Goal: Task Accomplishment & Management: Manage account settings

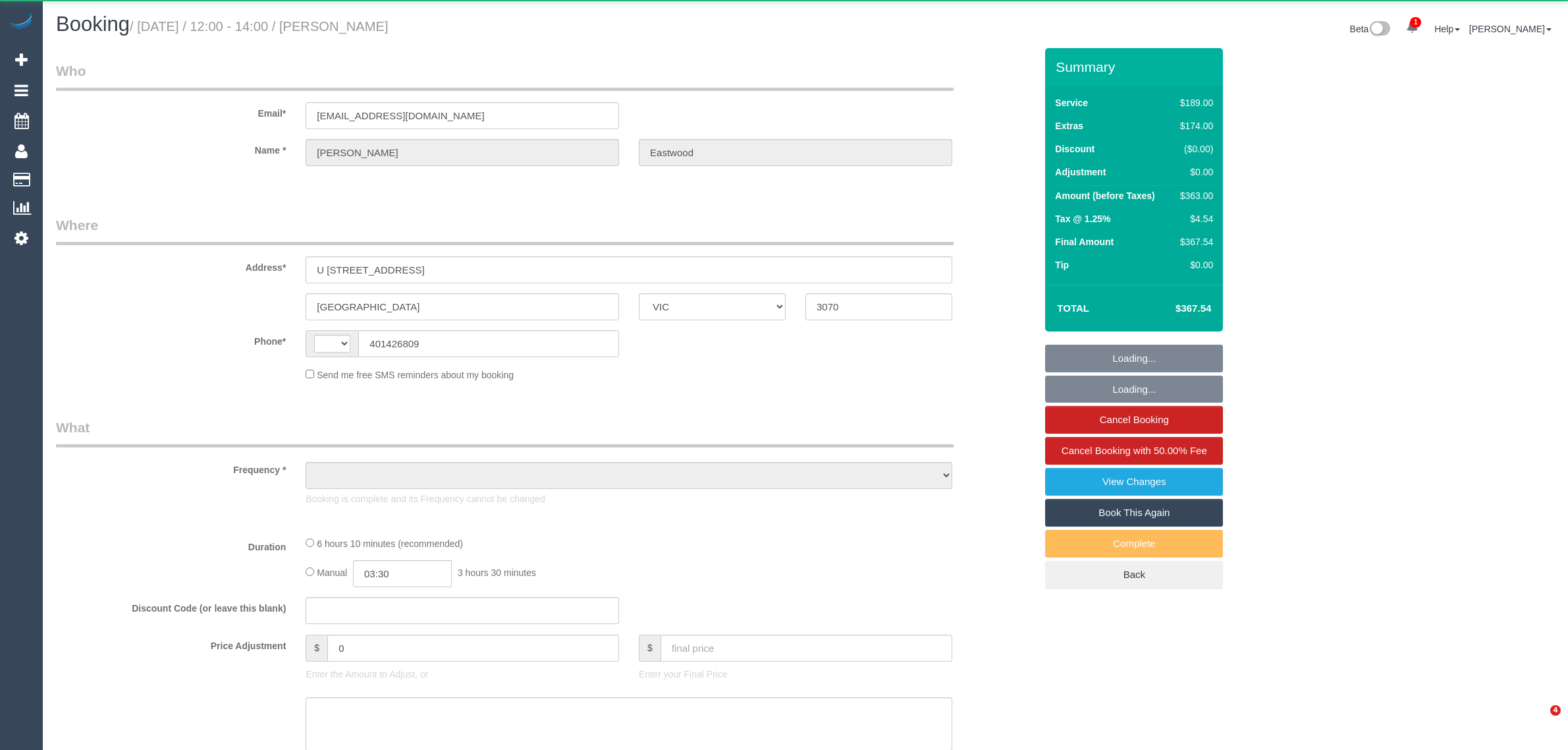
select select "VIC"
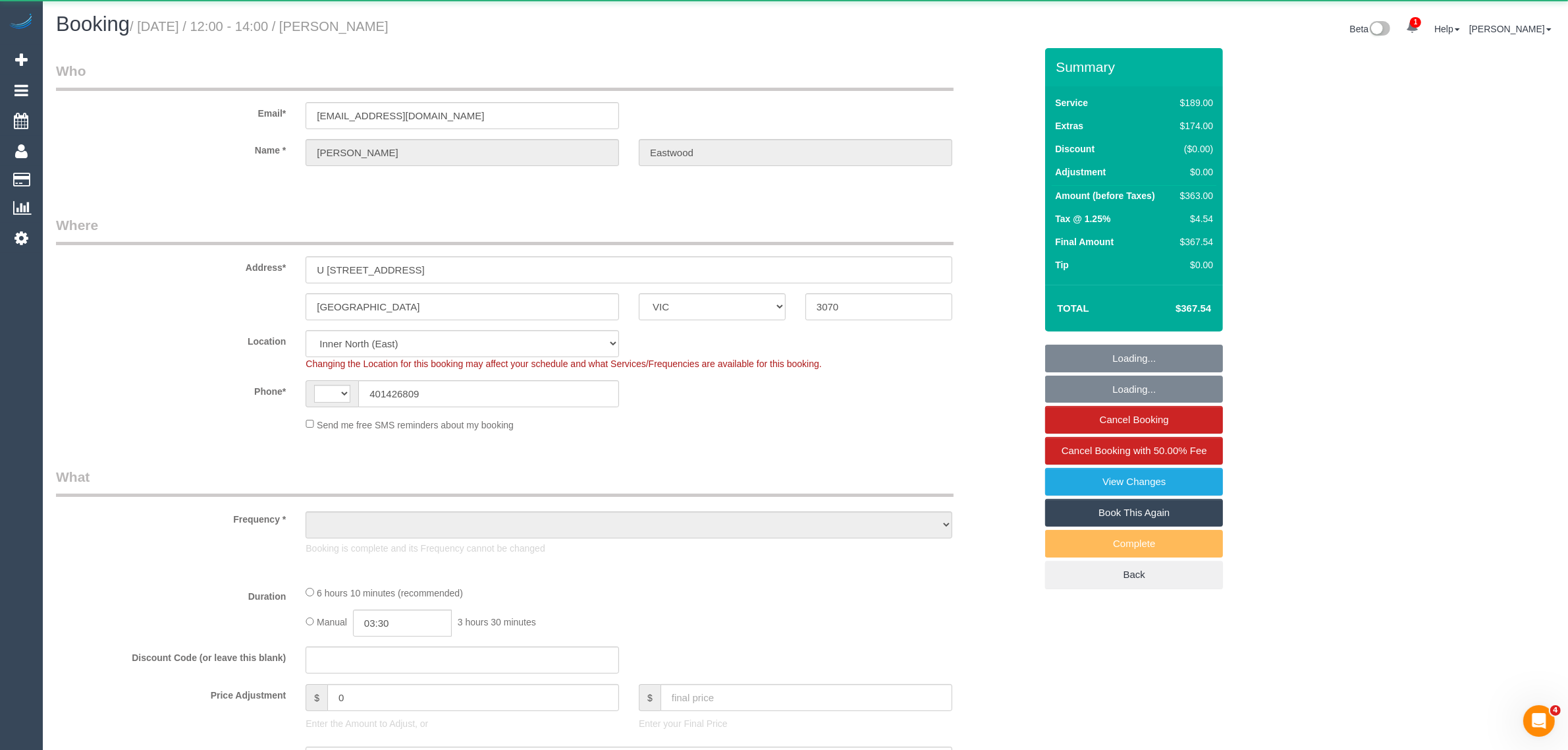
select select "string:AU"
select select "string:stripe-pm_1S2jbO2GScqysDRVqEwhMXDE"
select select "number:28"
select select "number:16"
select select "number:19"
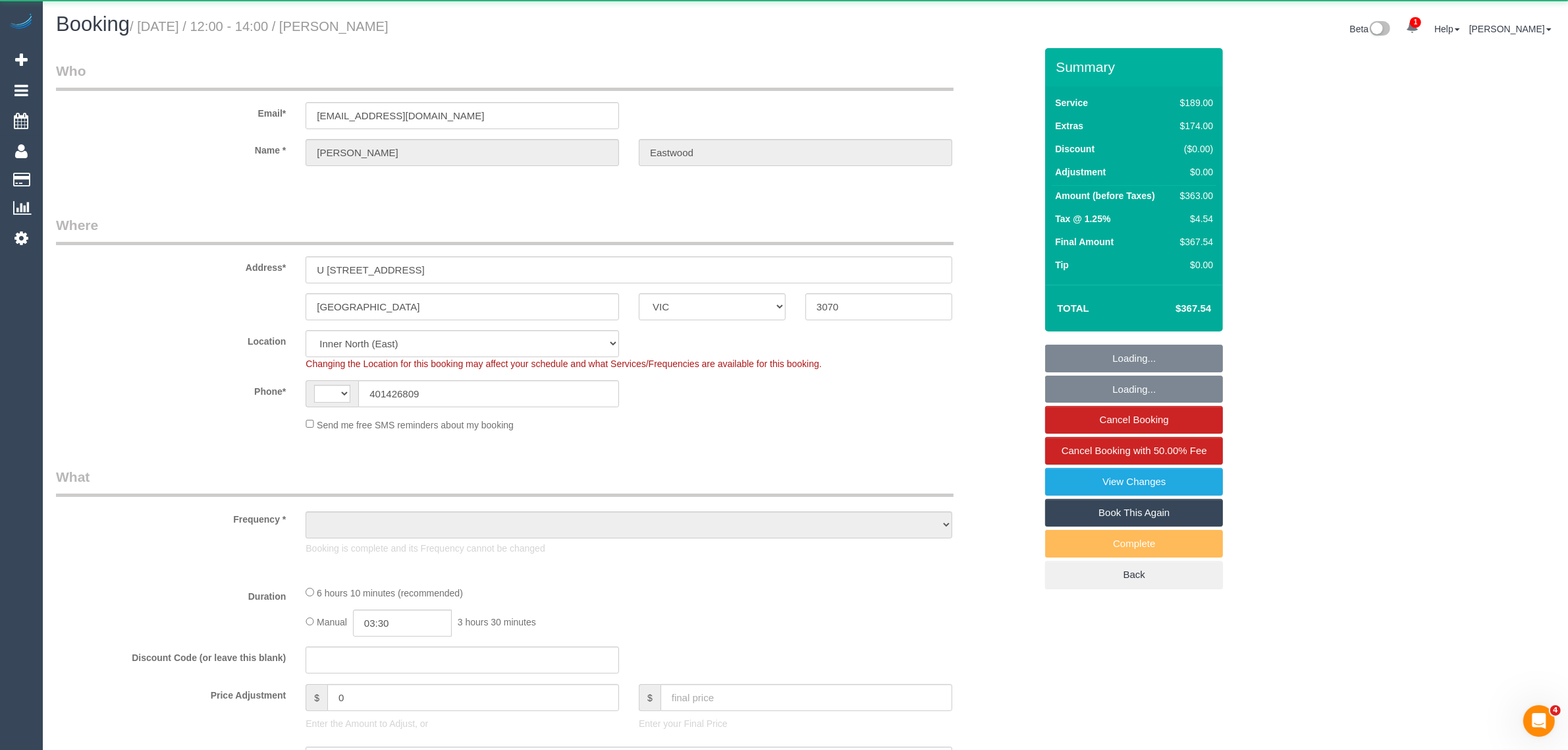
select select "number:24"
select select "number:13"
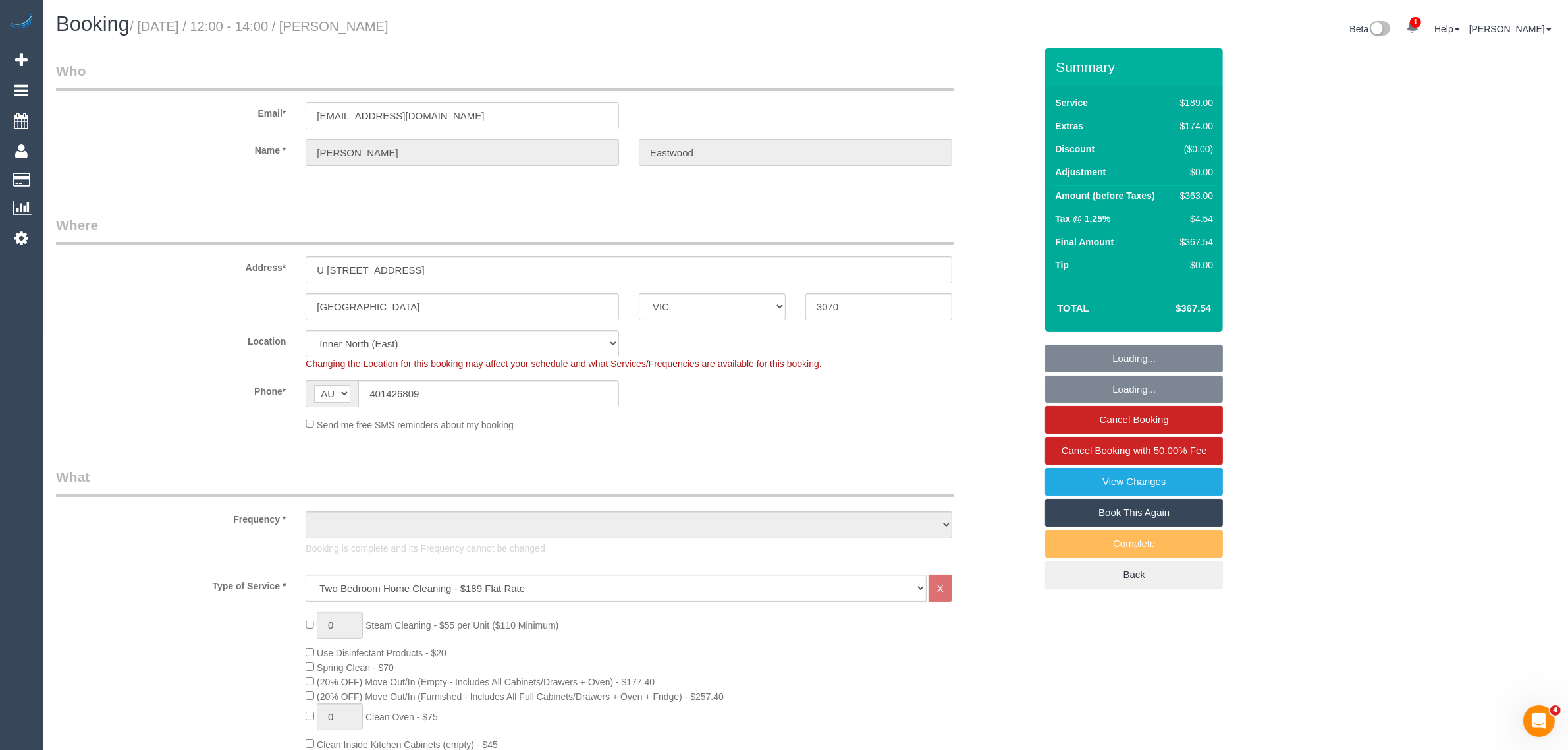
select select "object:898"
select select "spot1"
select select "object:903"
click at [482, 384] on input "401426809" at bounding box center [488, 393] width 260 height 27
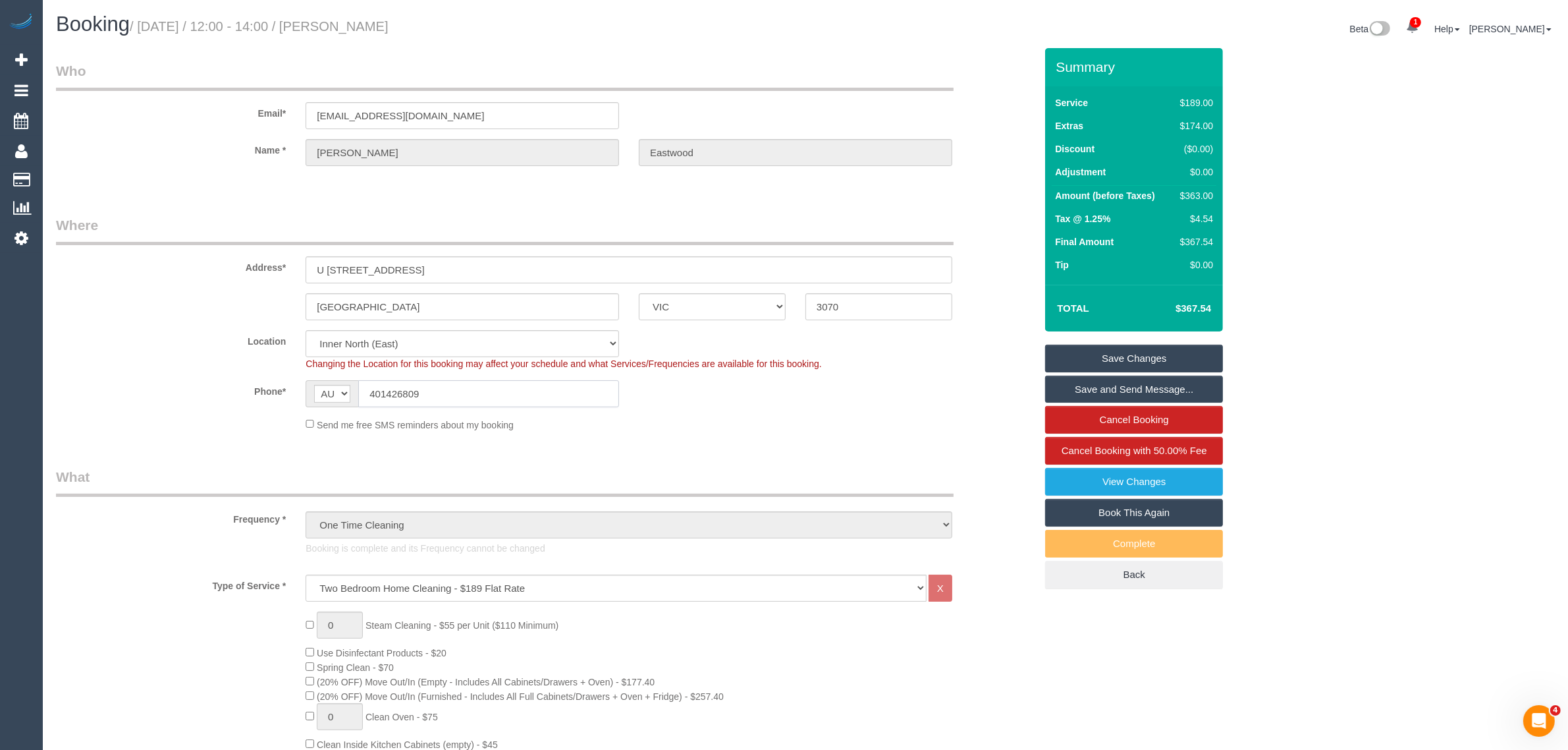
click at [482, 384] on input "401426809" at bounding box center [488, 393] width 260 height 27
click at [1196, 476] on link "View Changes" at bounding box center [1134, 482] width 178 height 28
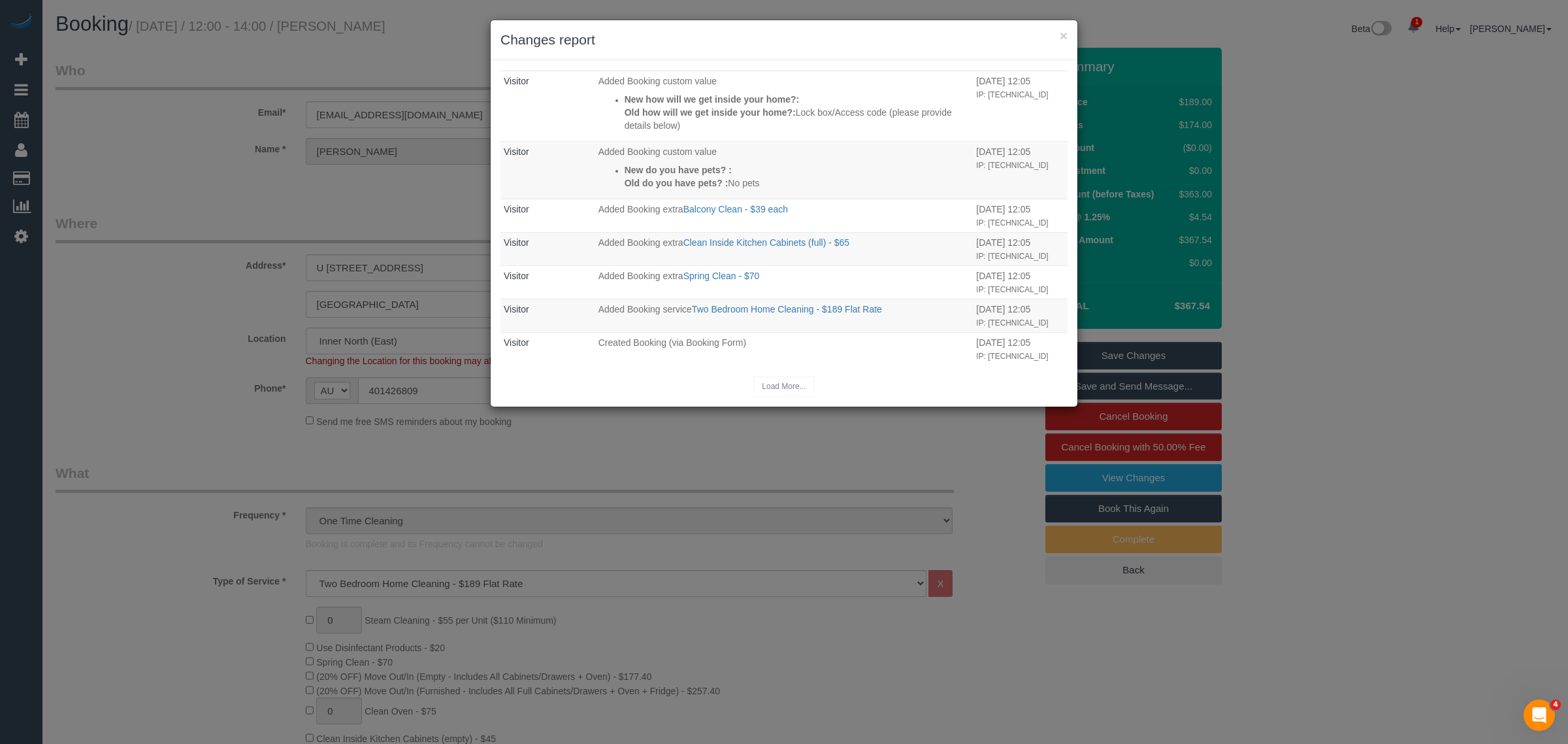
scroll to position [2490, 0]
click at [763, 384] on div "Load More..." at bounding box center [784, 387] width 568 height 20
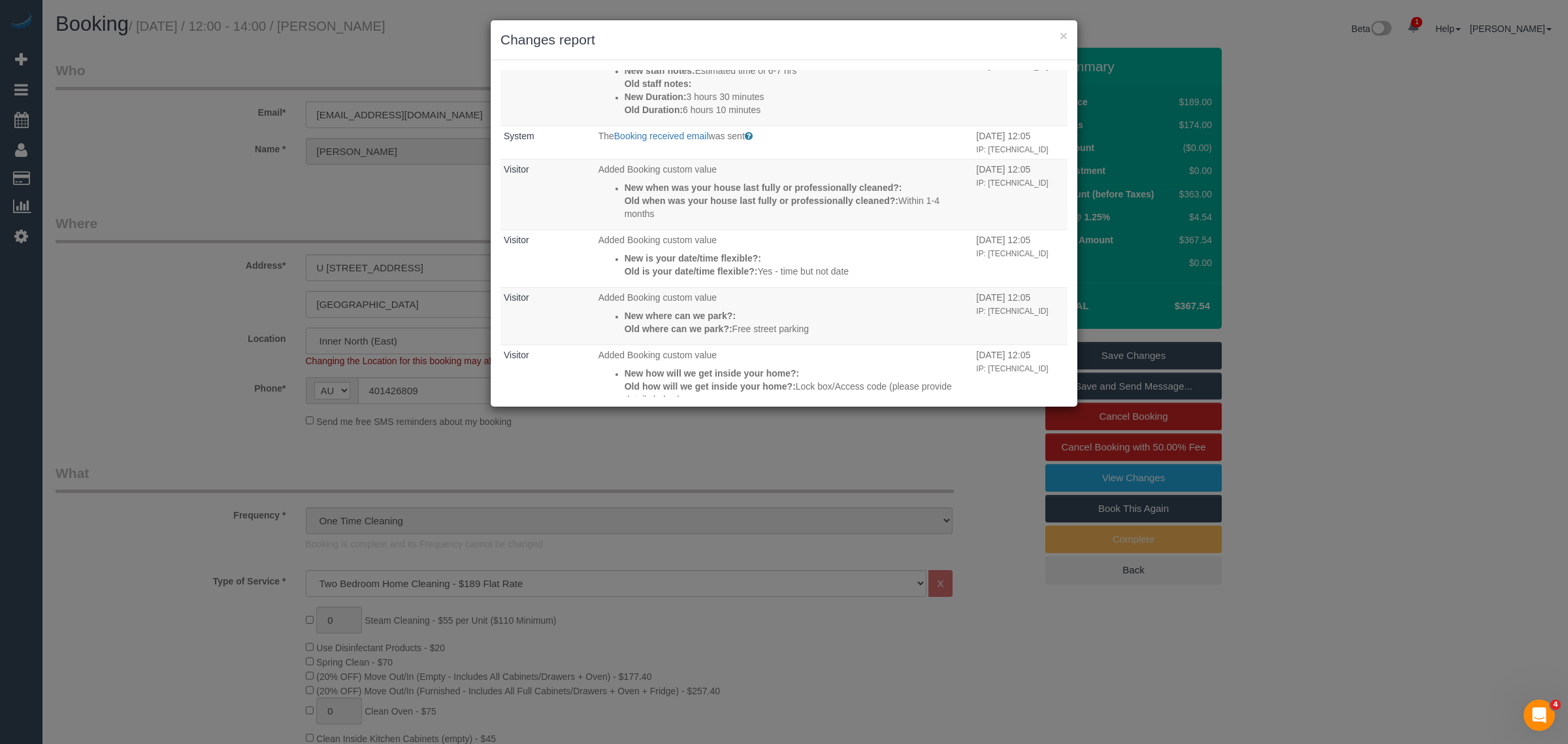
scroll to position [2111, 0]
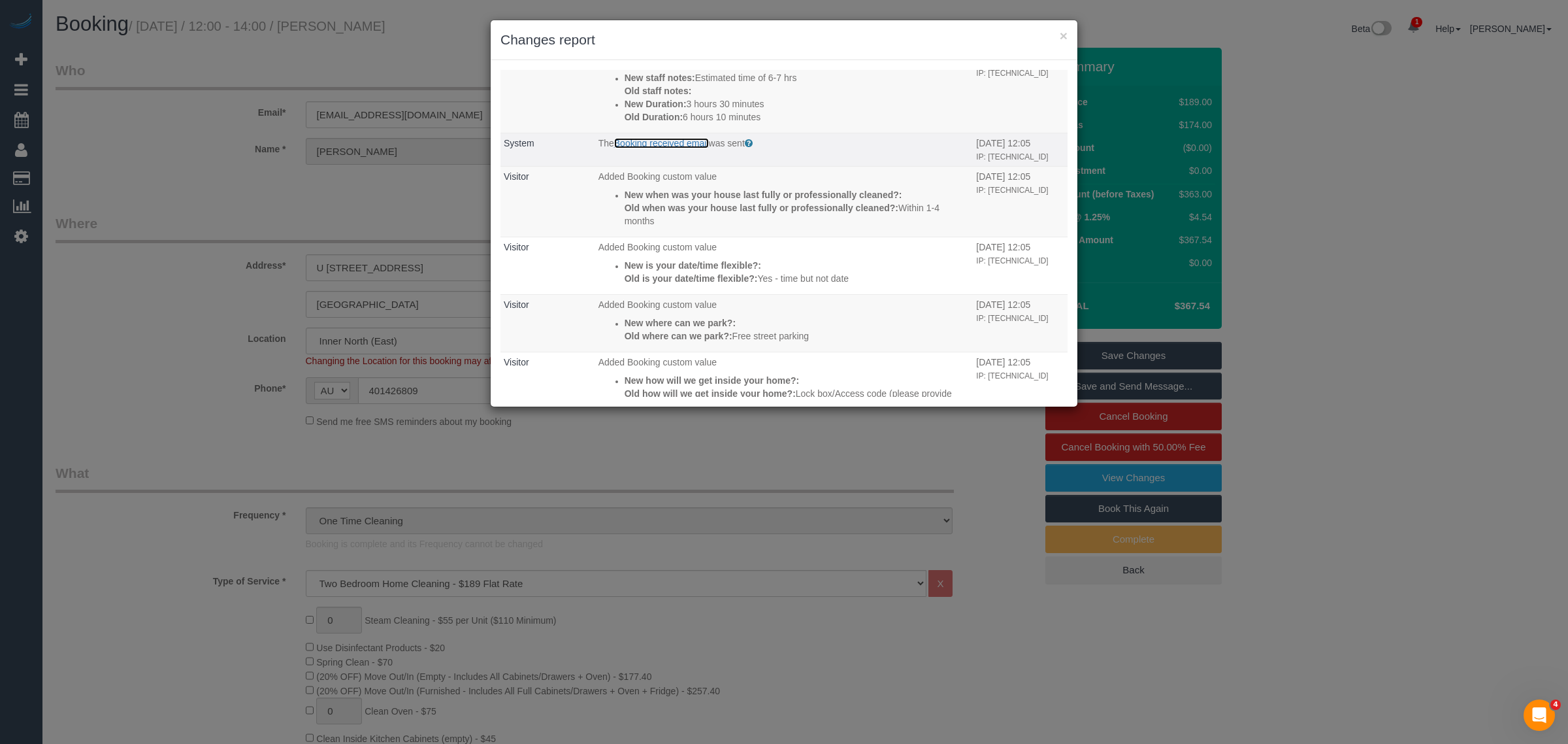
click at [661, 149] on link "Booking received email" at bounding box center [661, 142] width 95 height 10
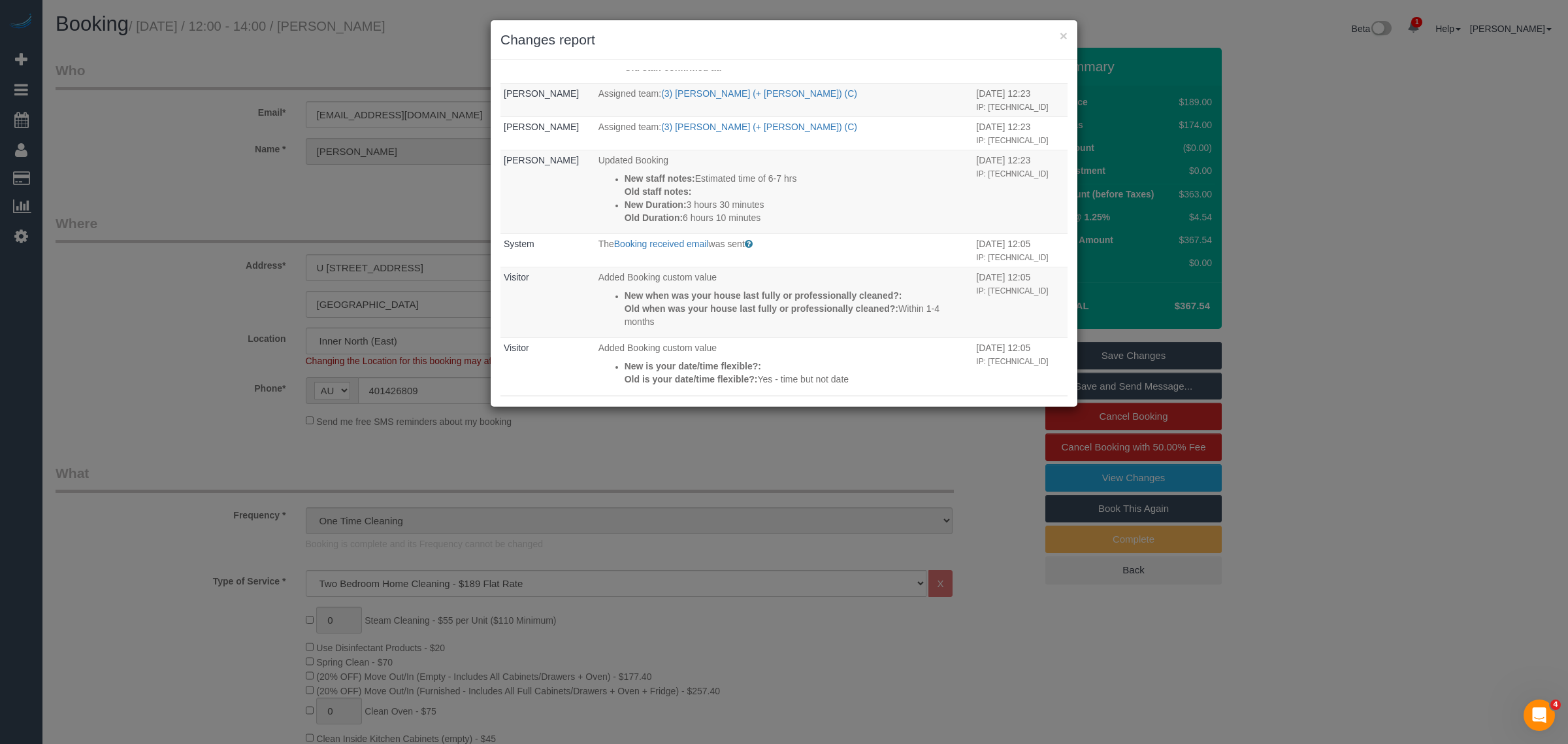
scroll to position [2003, 0]
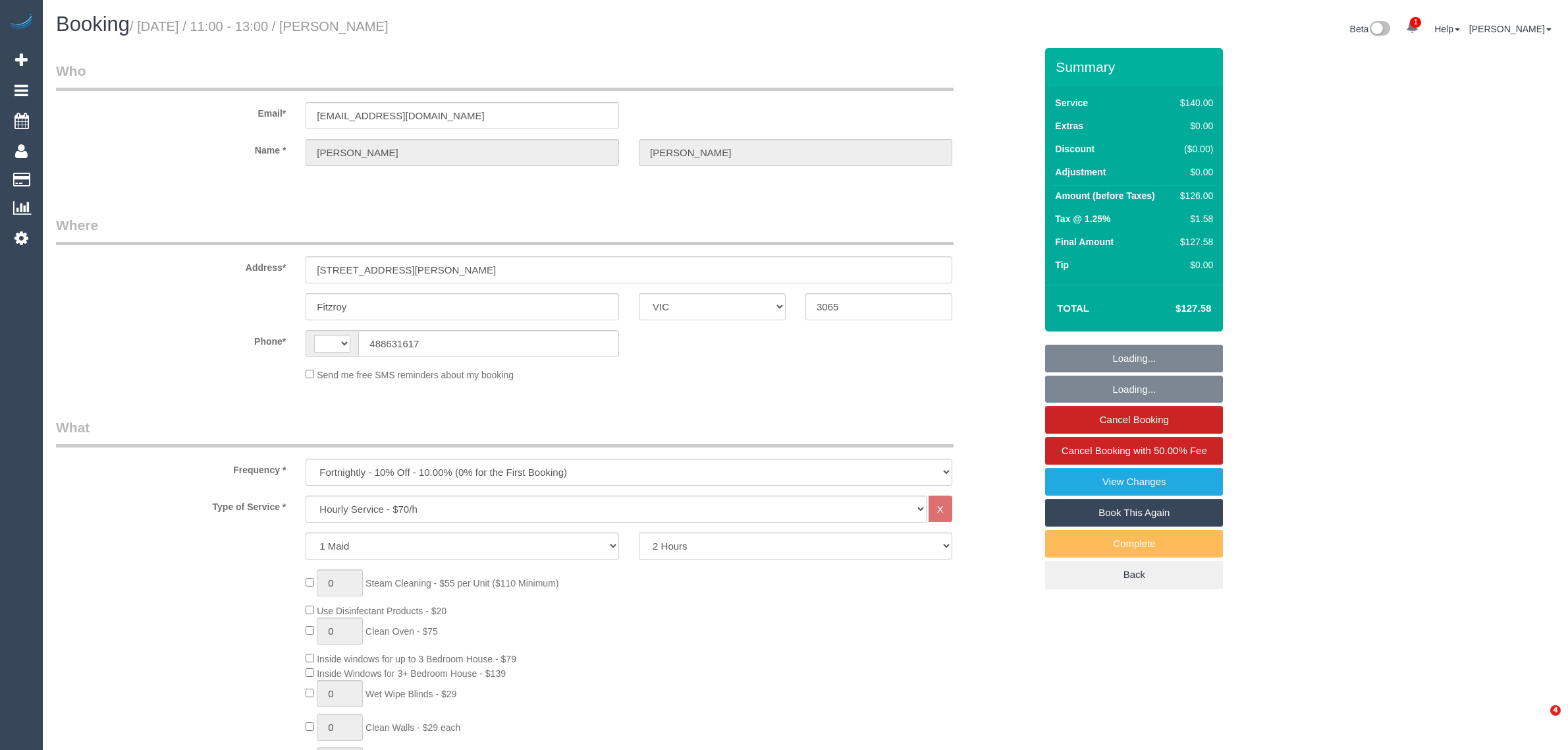
select select "VIC"
select select "string:stripe-pm_1R1mYU2GScqysDRVkwj9b1gX"
select select "number:29"
select select "number:14"
select select "number:18"
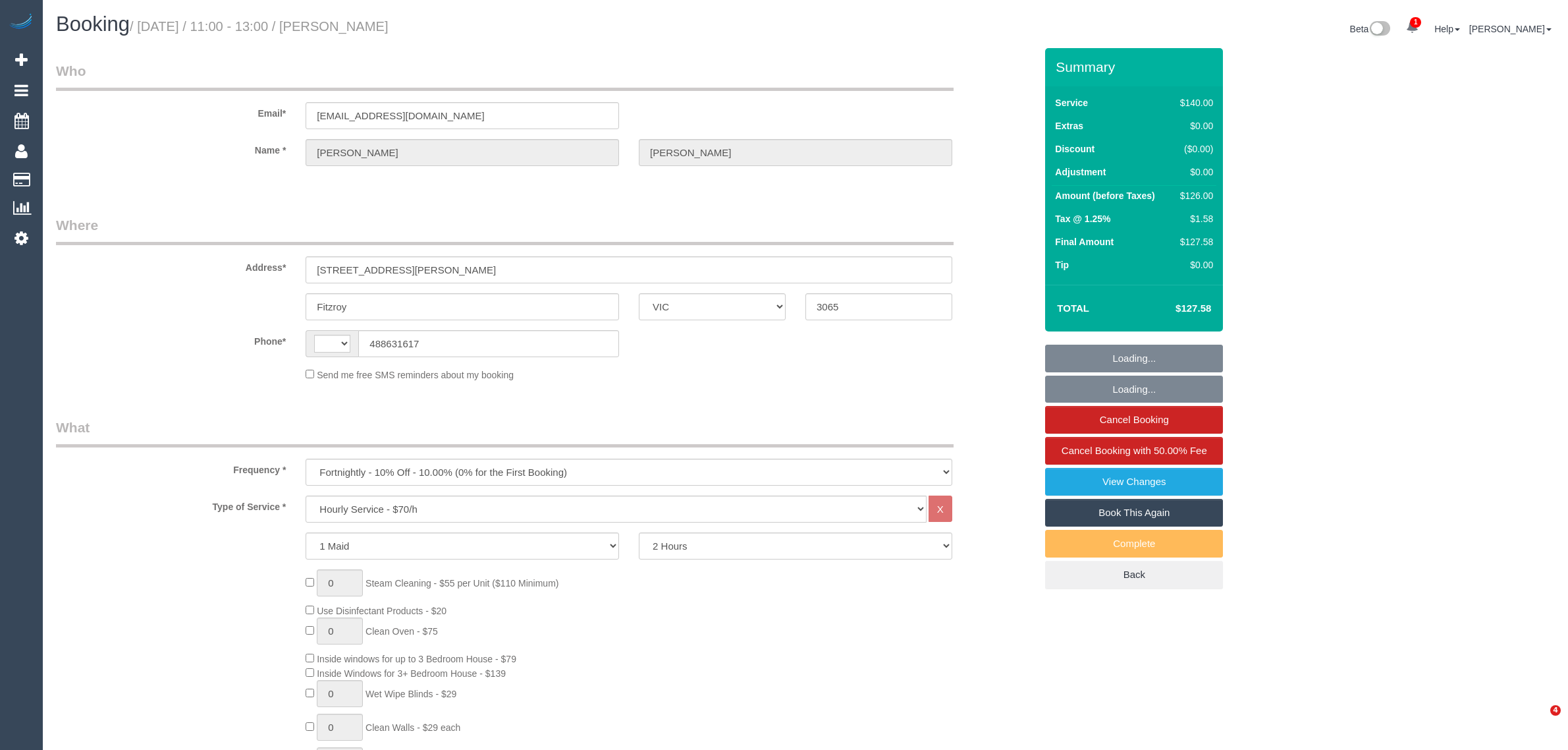
select select "number:24"
select select "number:34"
select select "number:12"
select select "string:AU"
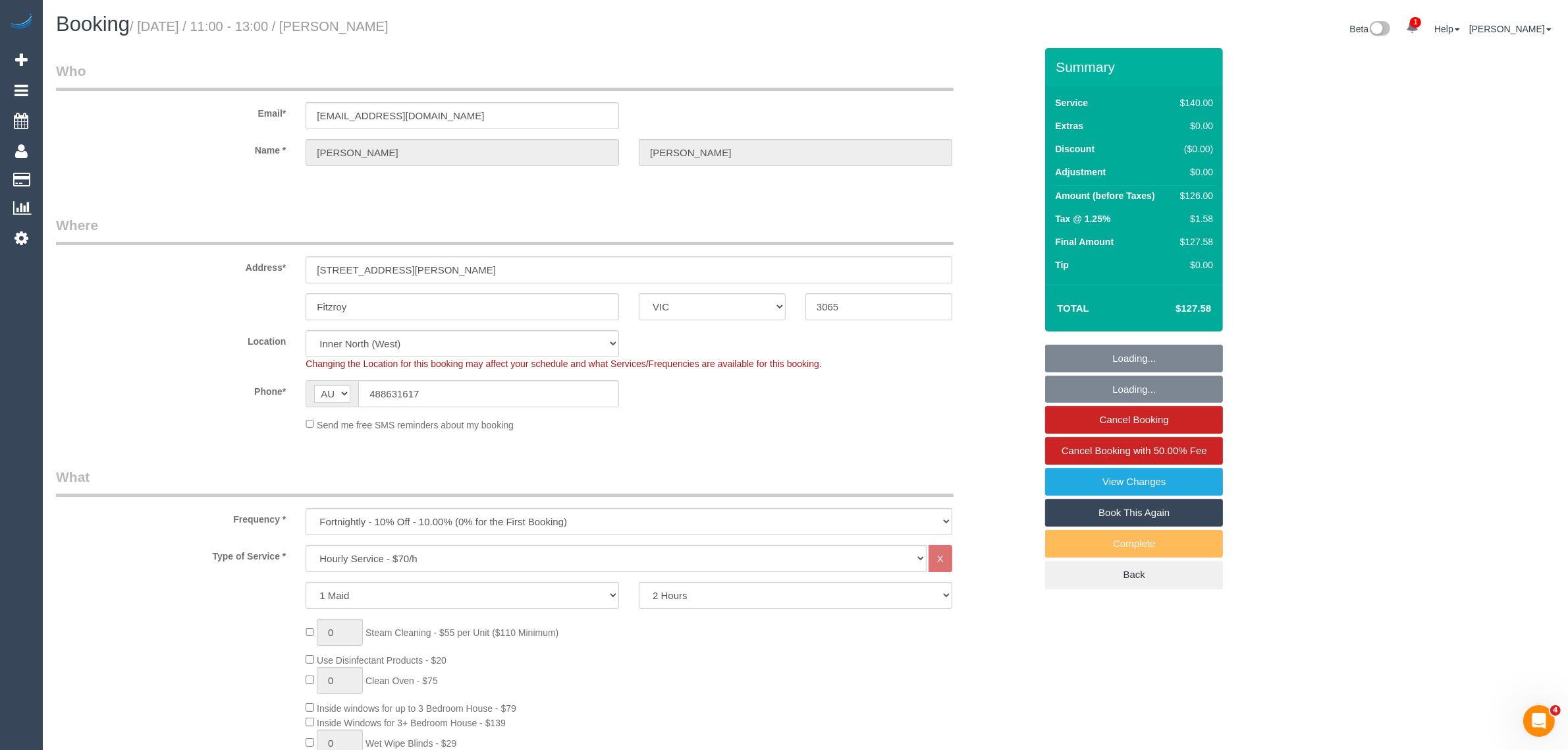
select select "object:915"
click at [504, 387] on input "488631617" at bounding box center [488, 393] width 260 height 27
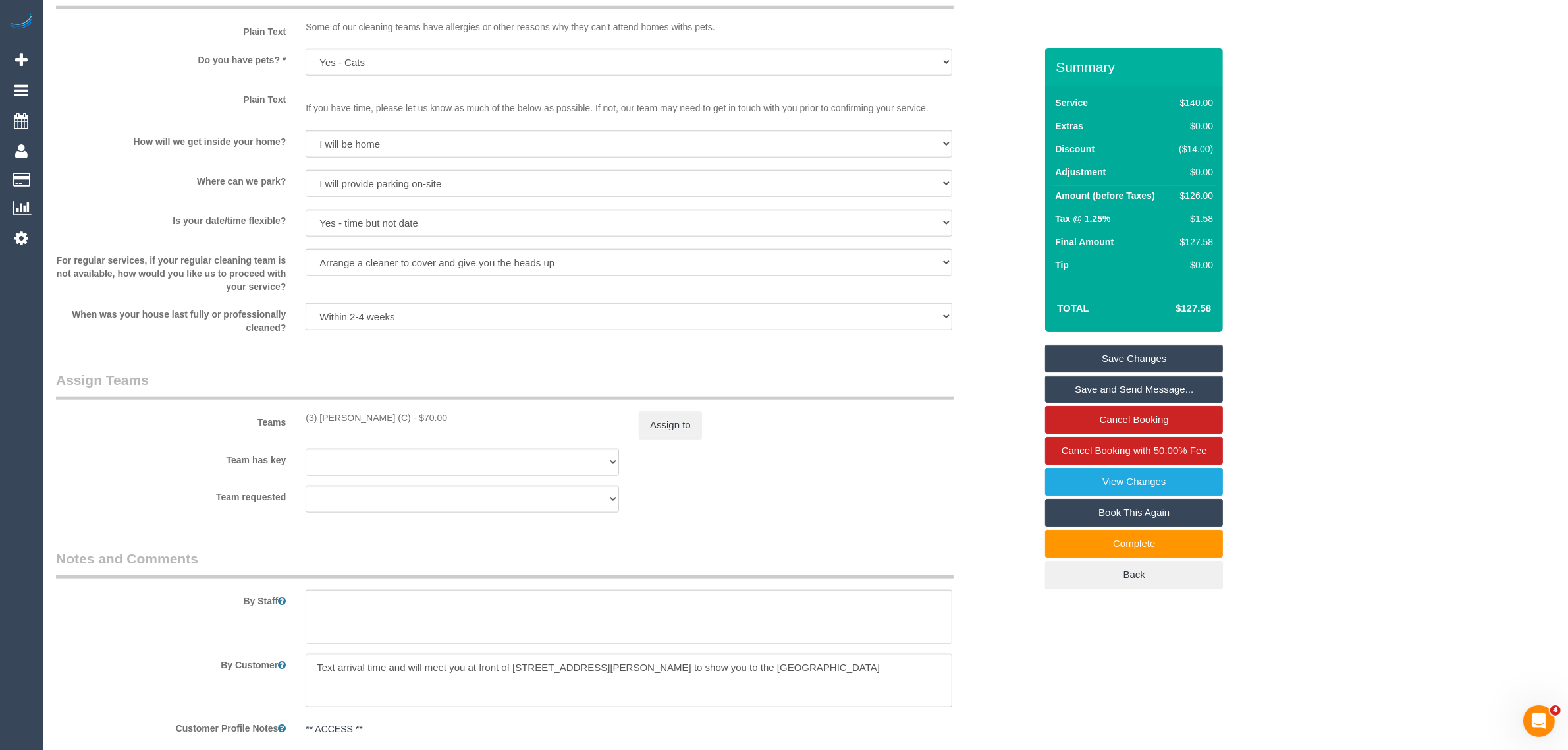
scroll to position [1976, 0]
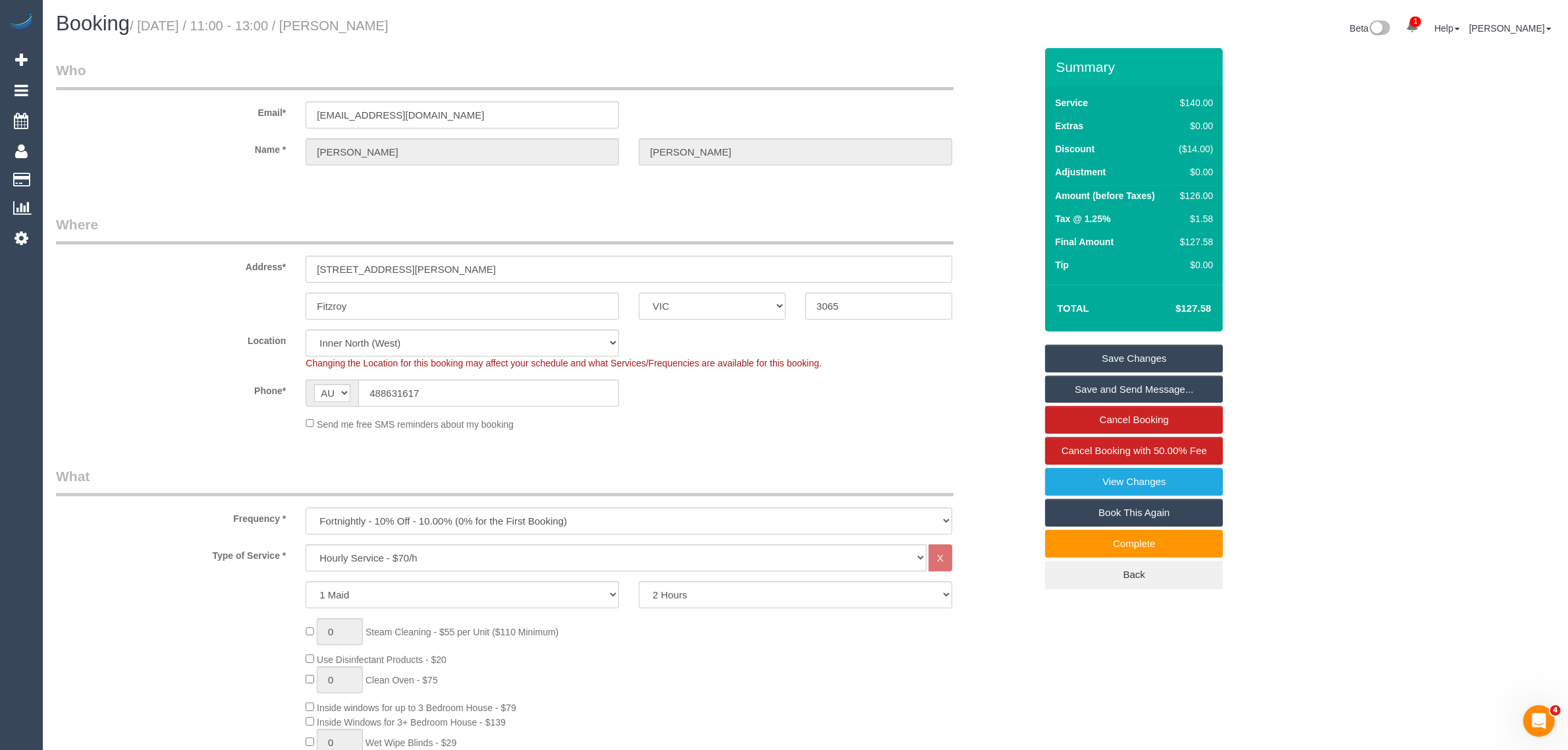
scroll to position [0, 0]
click at [924, 415] on sui-booking-location "Location Office City East (North) East (South) Inner East Inner North (East) In…" at bounding box center [545, 381] width 979 height 101
click at [594, 389] on input "488631617" at bounding box center [488, 393] width 260 height 27
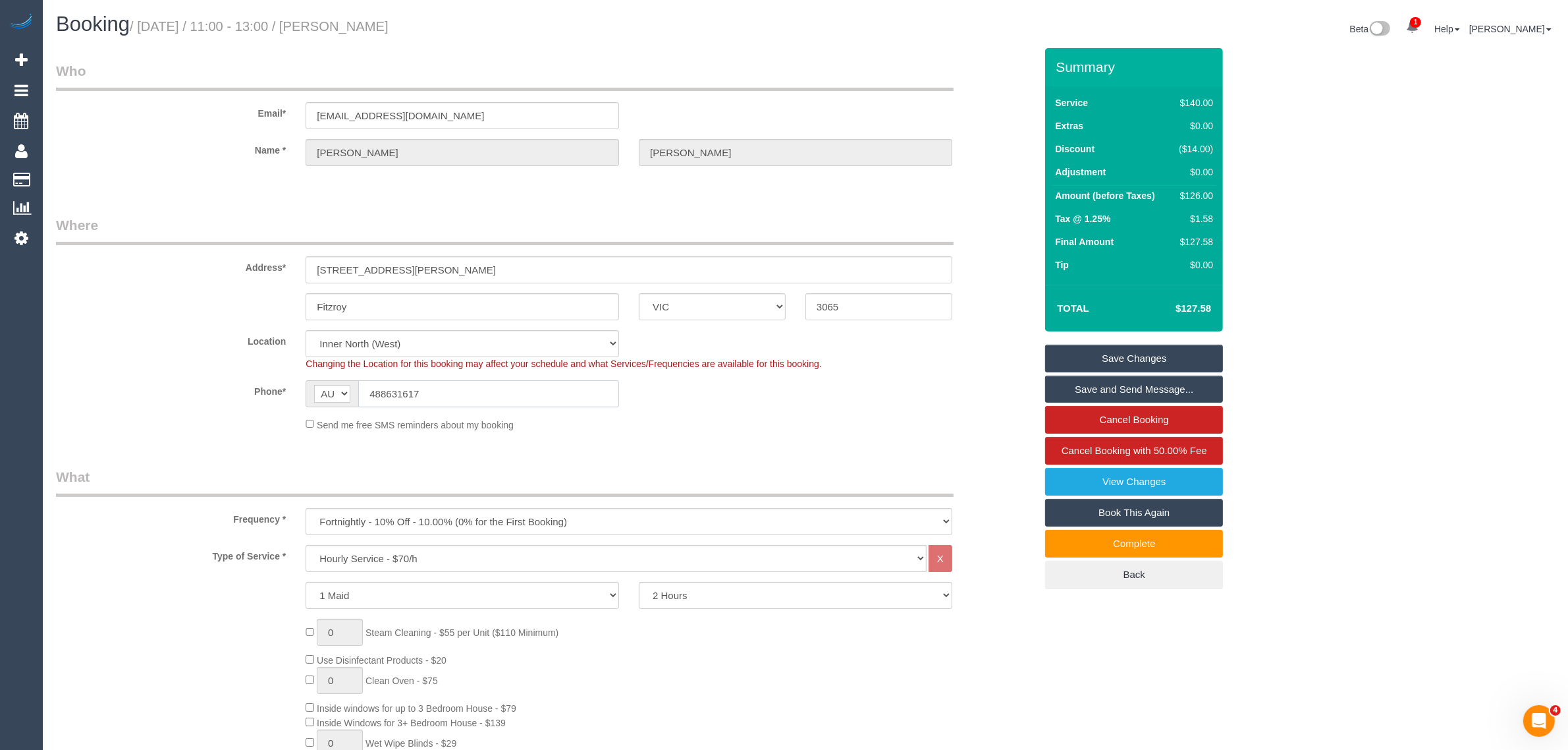
click at [594, 389] on input "488631617" at bounding box center [488, 393] width 260 height 27
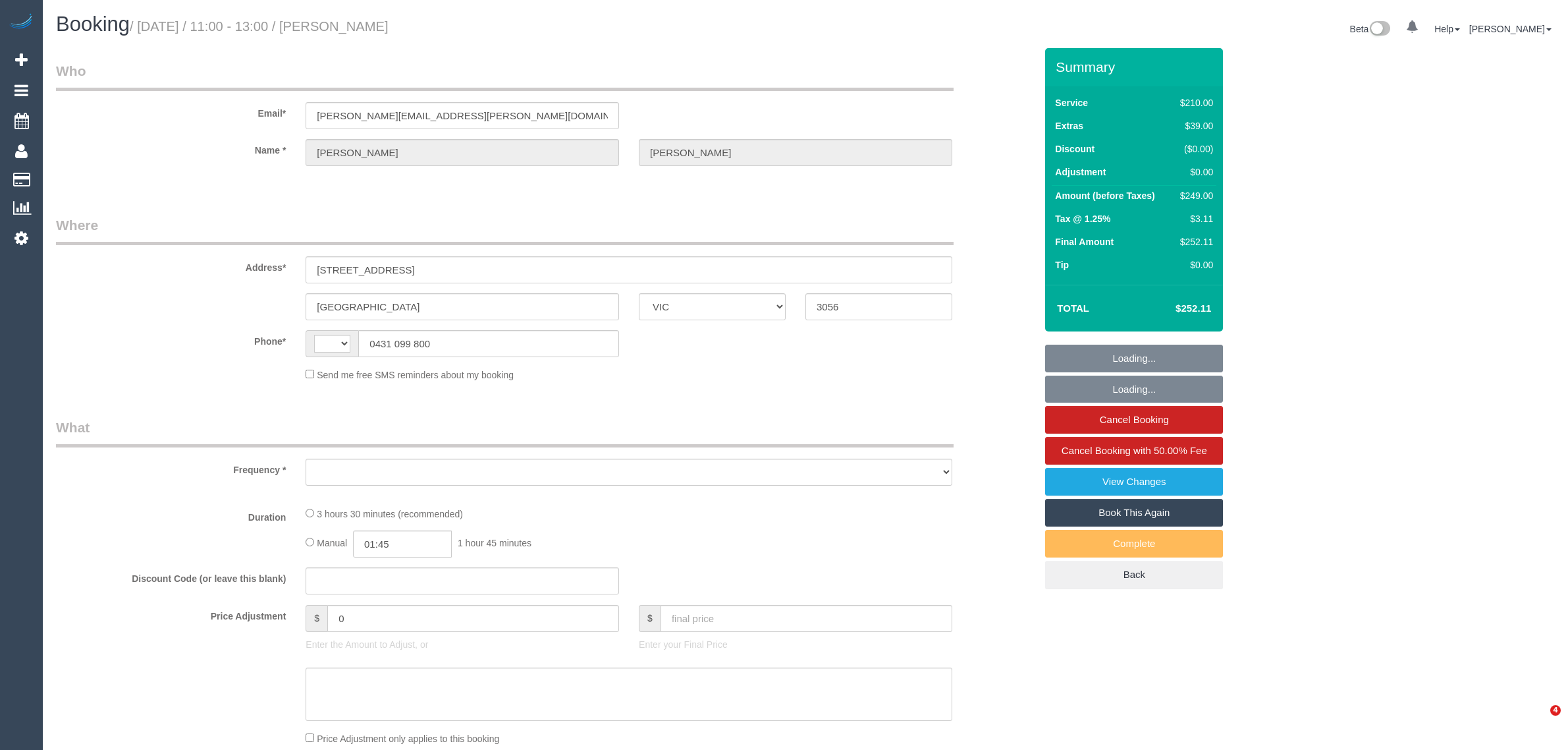
select select "VIC"
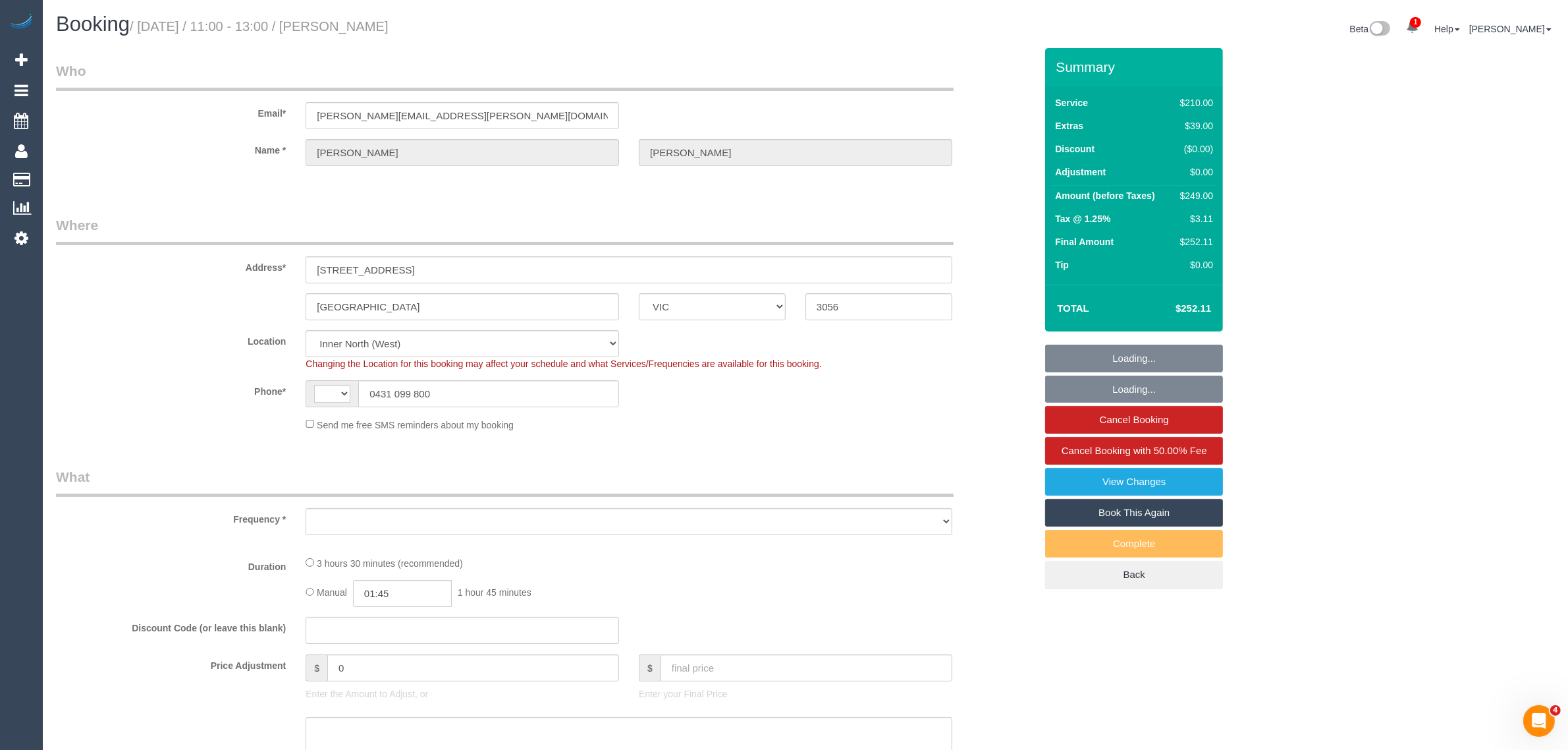
select select "string:AU"
select select "object:711"
select select "180"
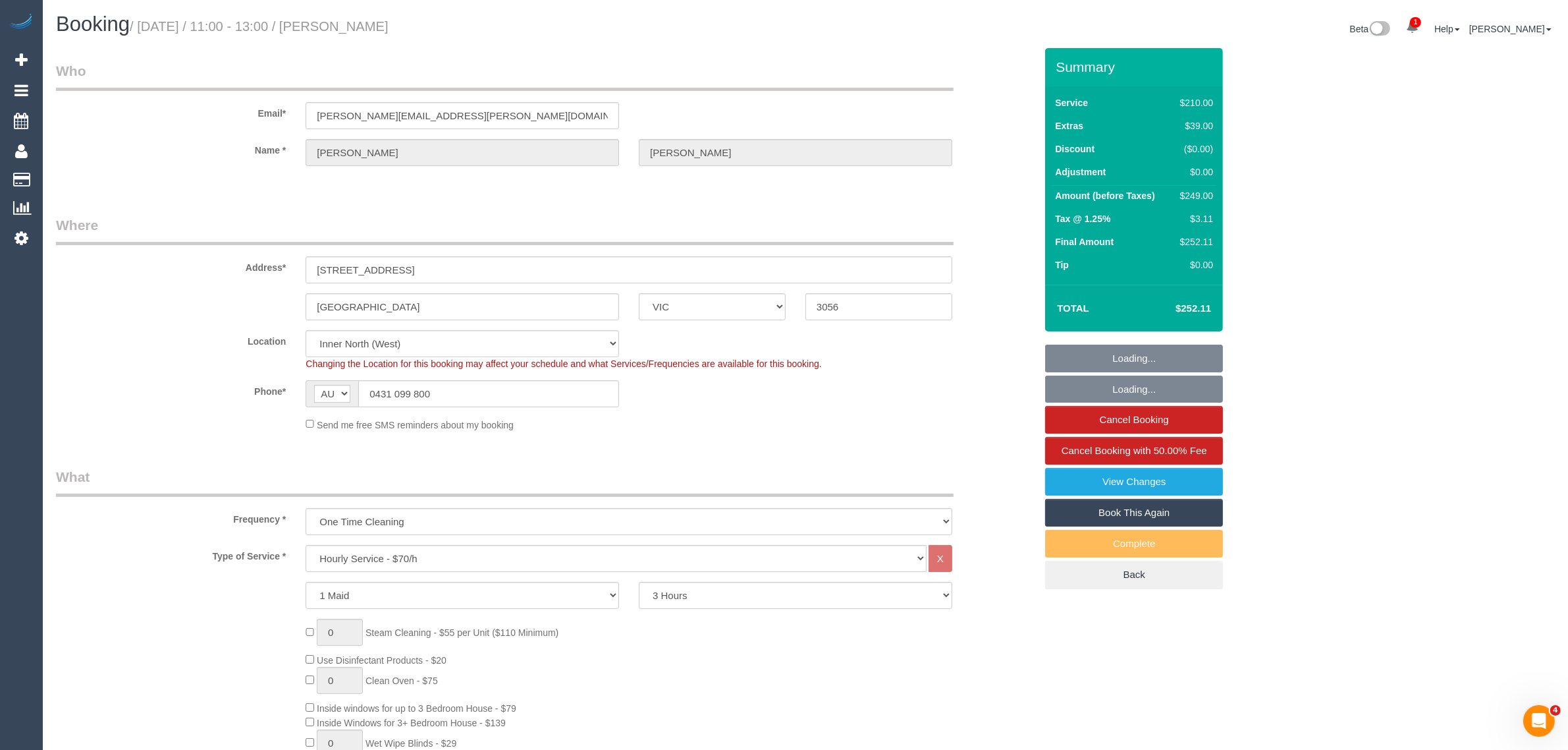
select select "object:862"
select select "number:29"
select select "number:14"
select select "number:18"
click at [542, 391] on input "0431 099 800" at bounding box center [488, 393] width 260 height 27
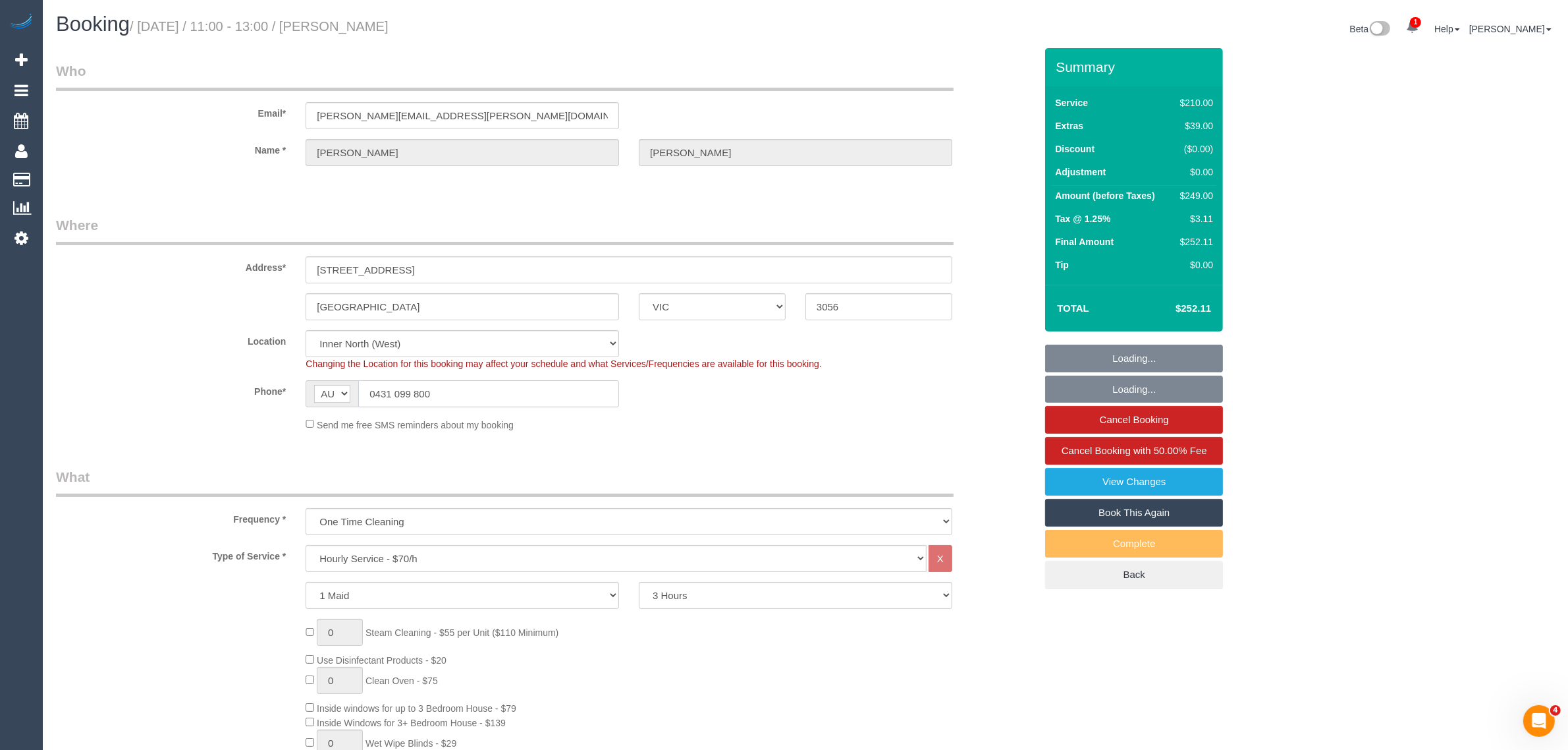
select select "string:stripe-pm_1NNrsc2GScqysDRV3QqyehSo"
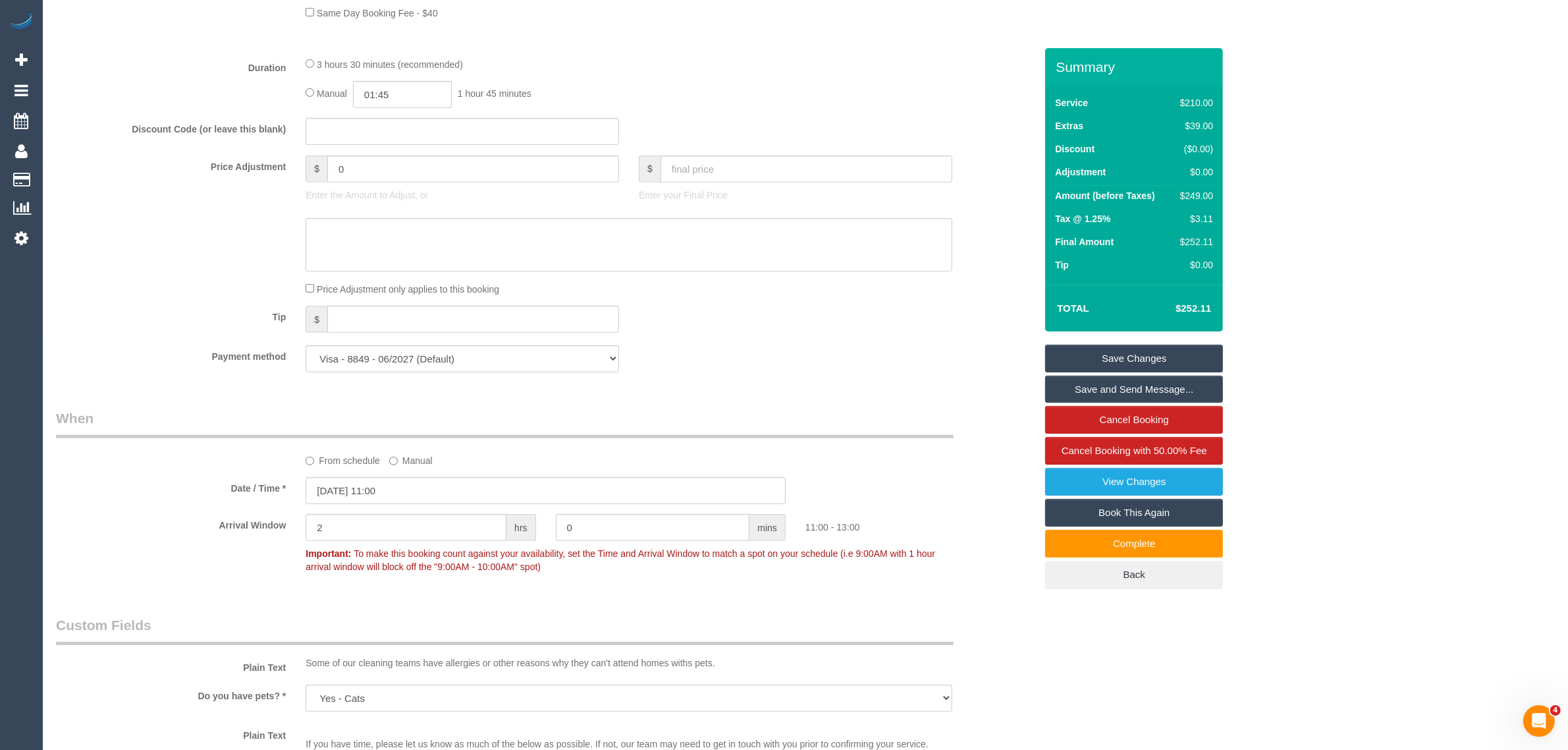
scroll to position [659, 0]
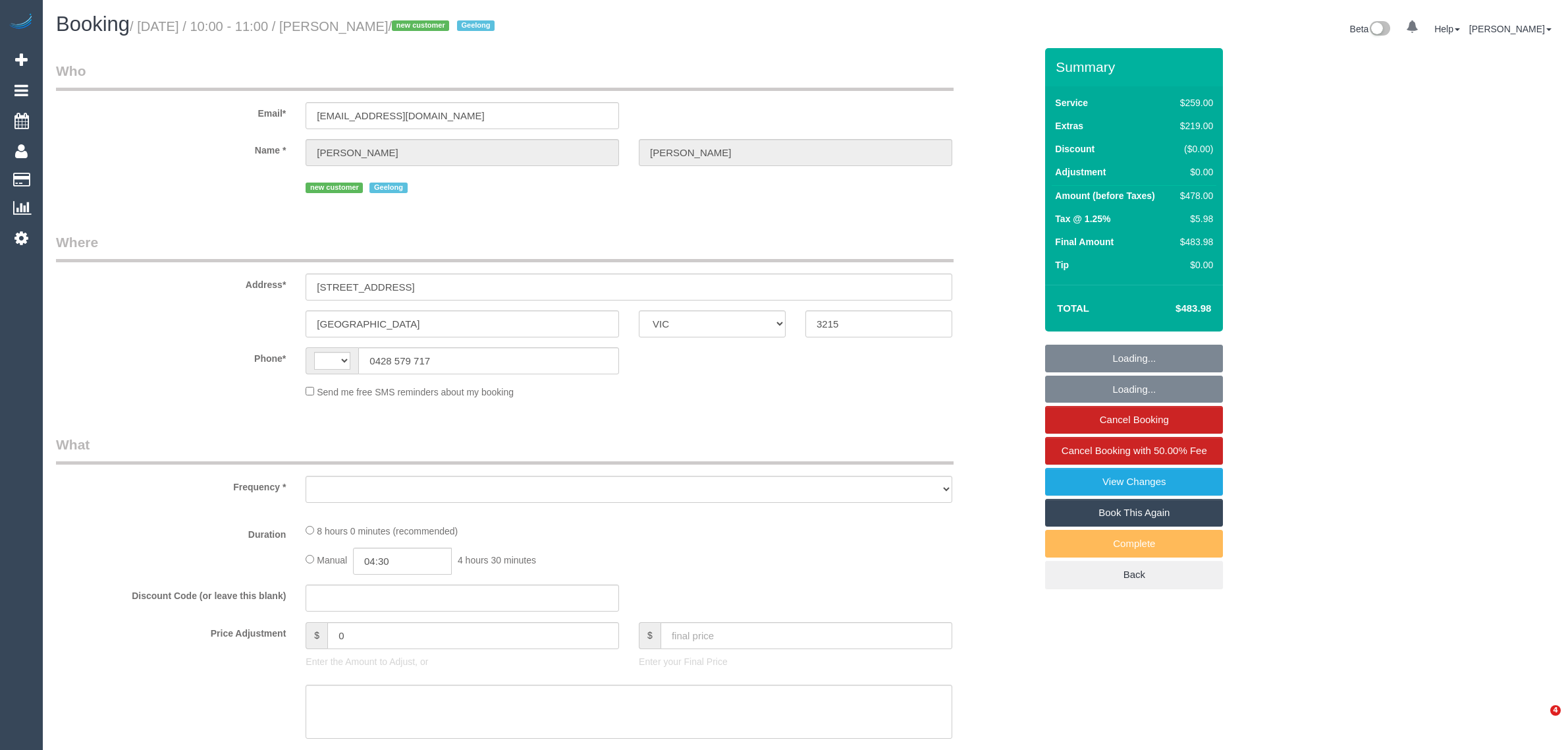
select select "VIC"
select select "string:AU"
select select "object:554"
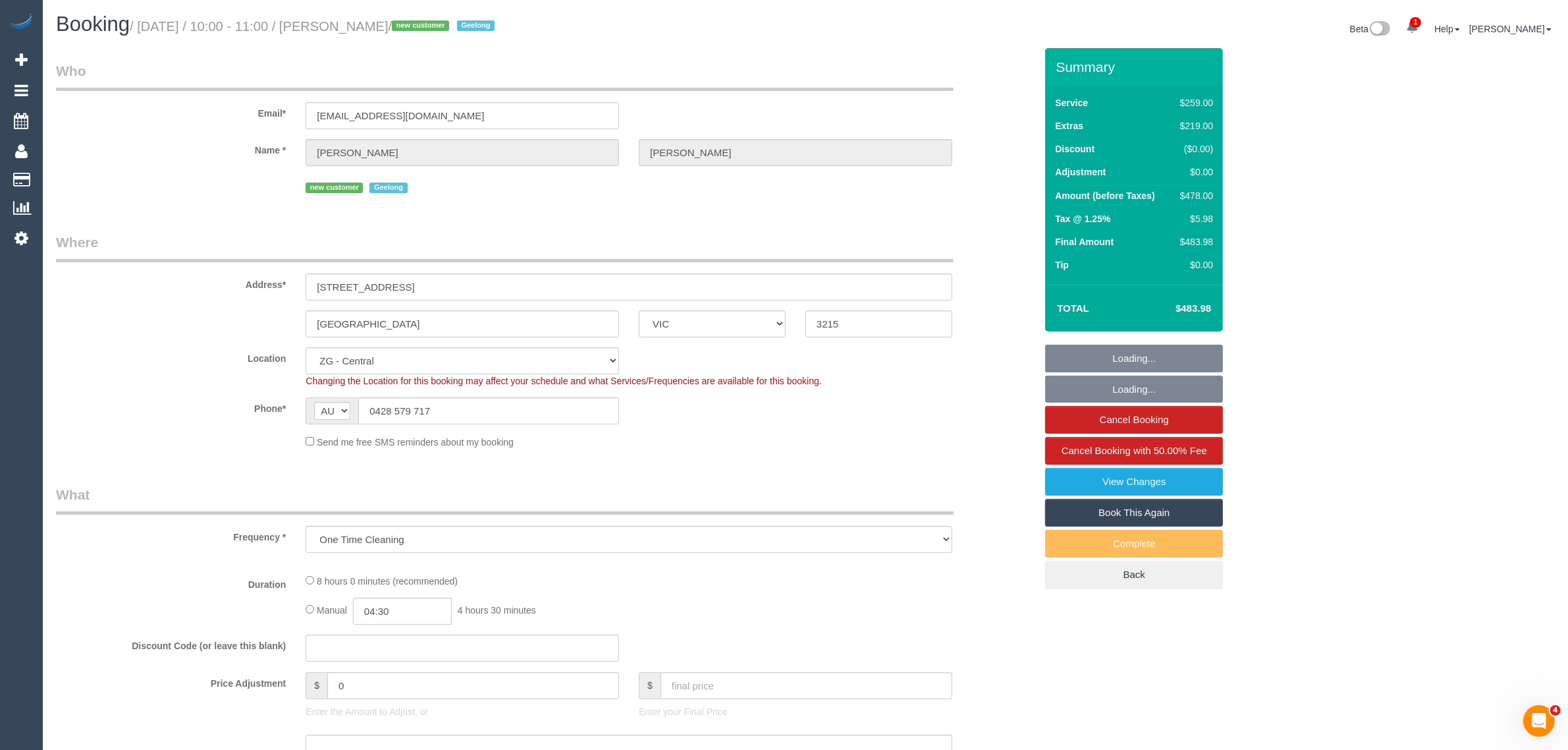
select select "string:stripe-pm_1S4u5F2GScqysDRVbCHwj5aI"
select select "number:27"
select select "number:14"
select select "number:19"
select select "number:22"
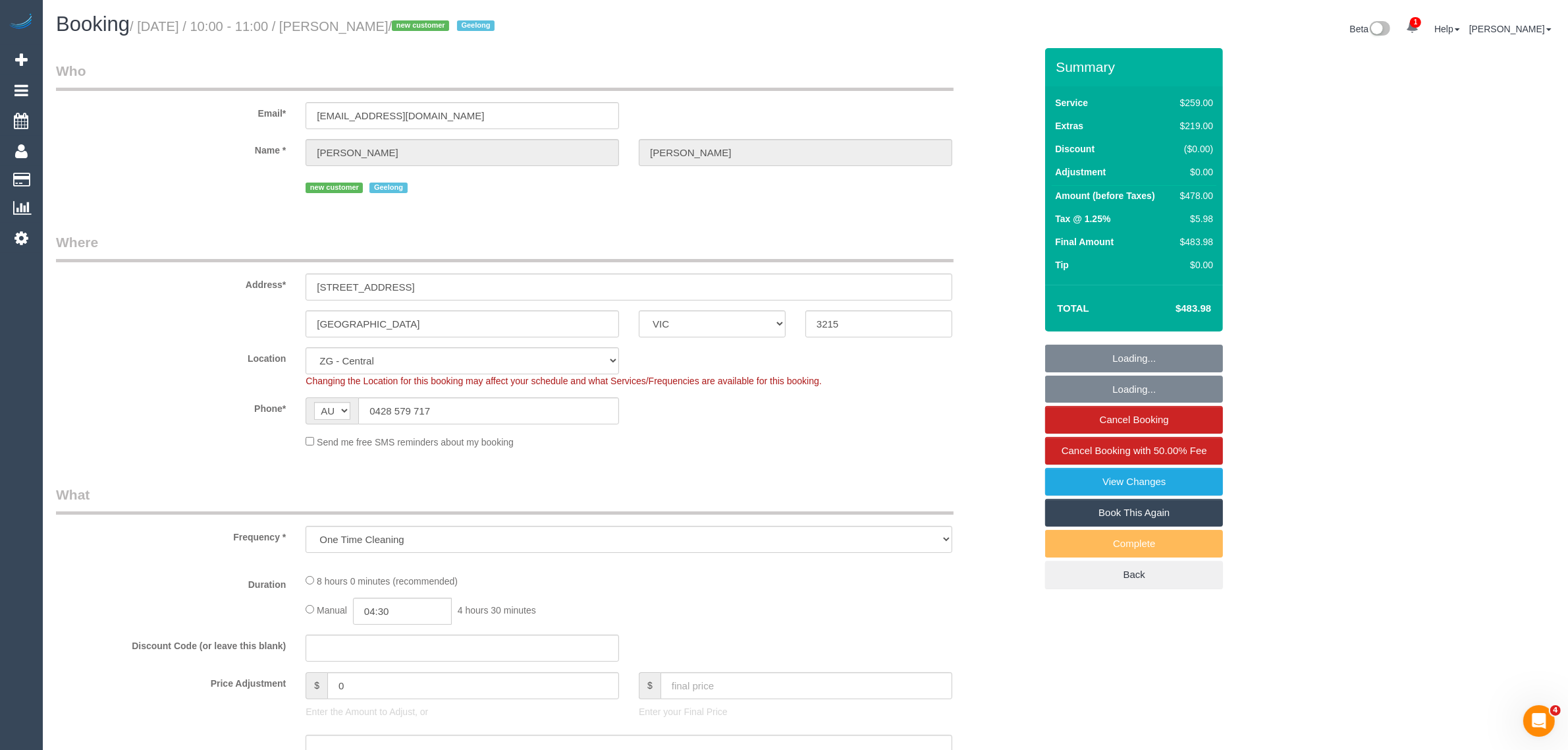
select select "number:26"
select select "object:824"
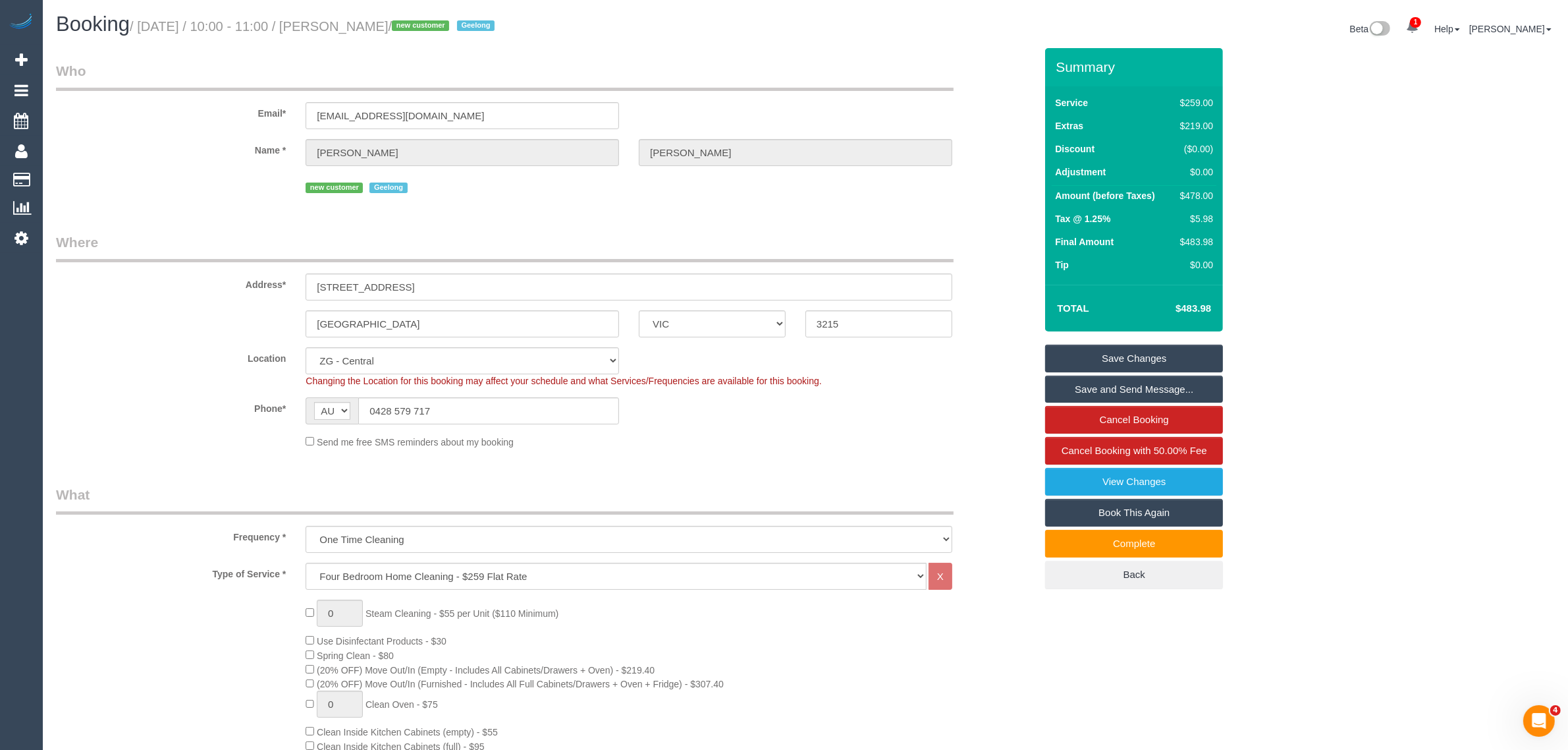
click at [379, 17] on h1 "Booking / September 10, 2025 / 10:00 - 11:00 / Kristine Kristensen / new custom…" at bounding box center [425, 24] width 739 height 22
copy small "Kristine"
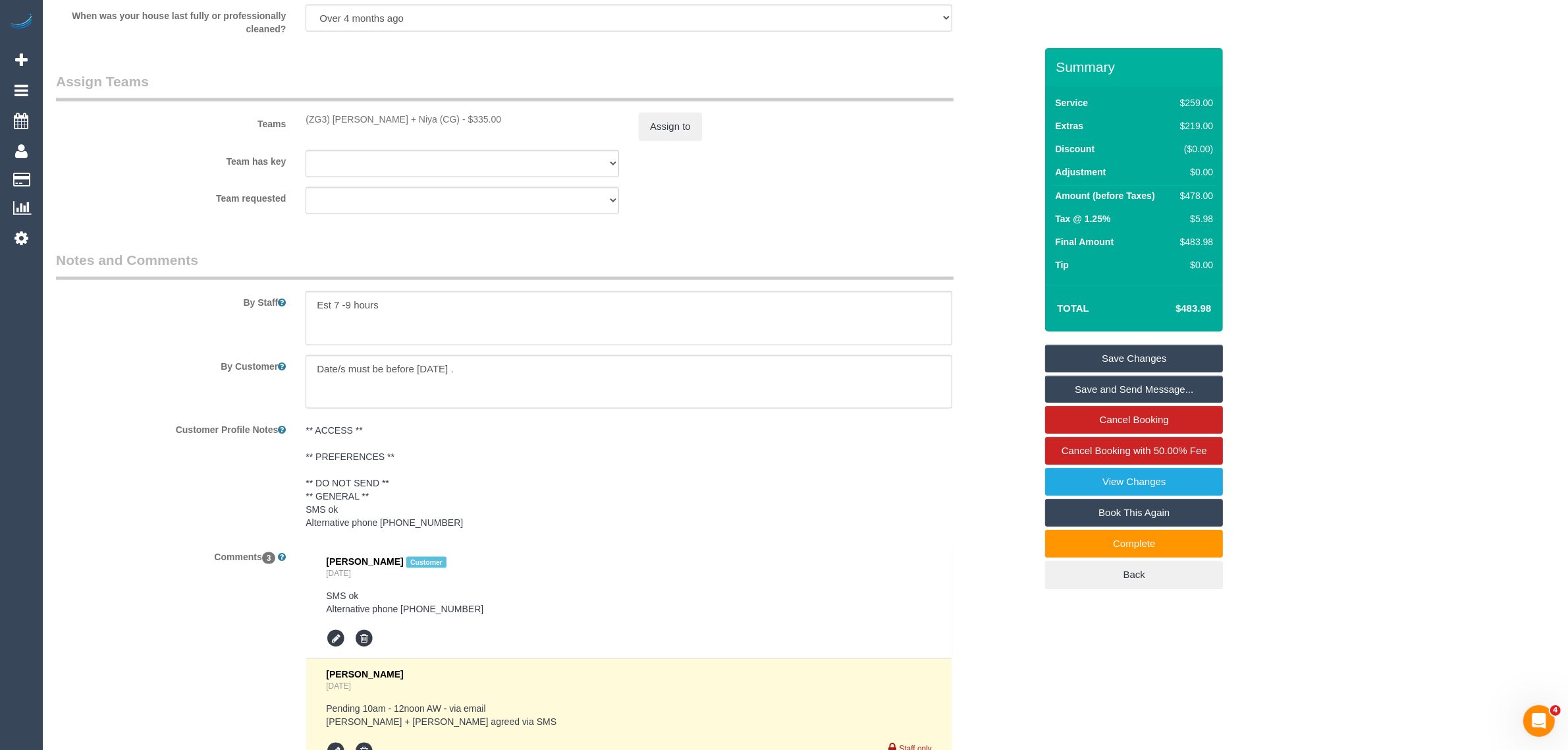
scroll to position [1976, 0]
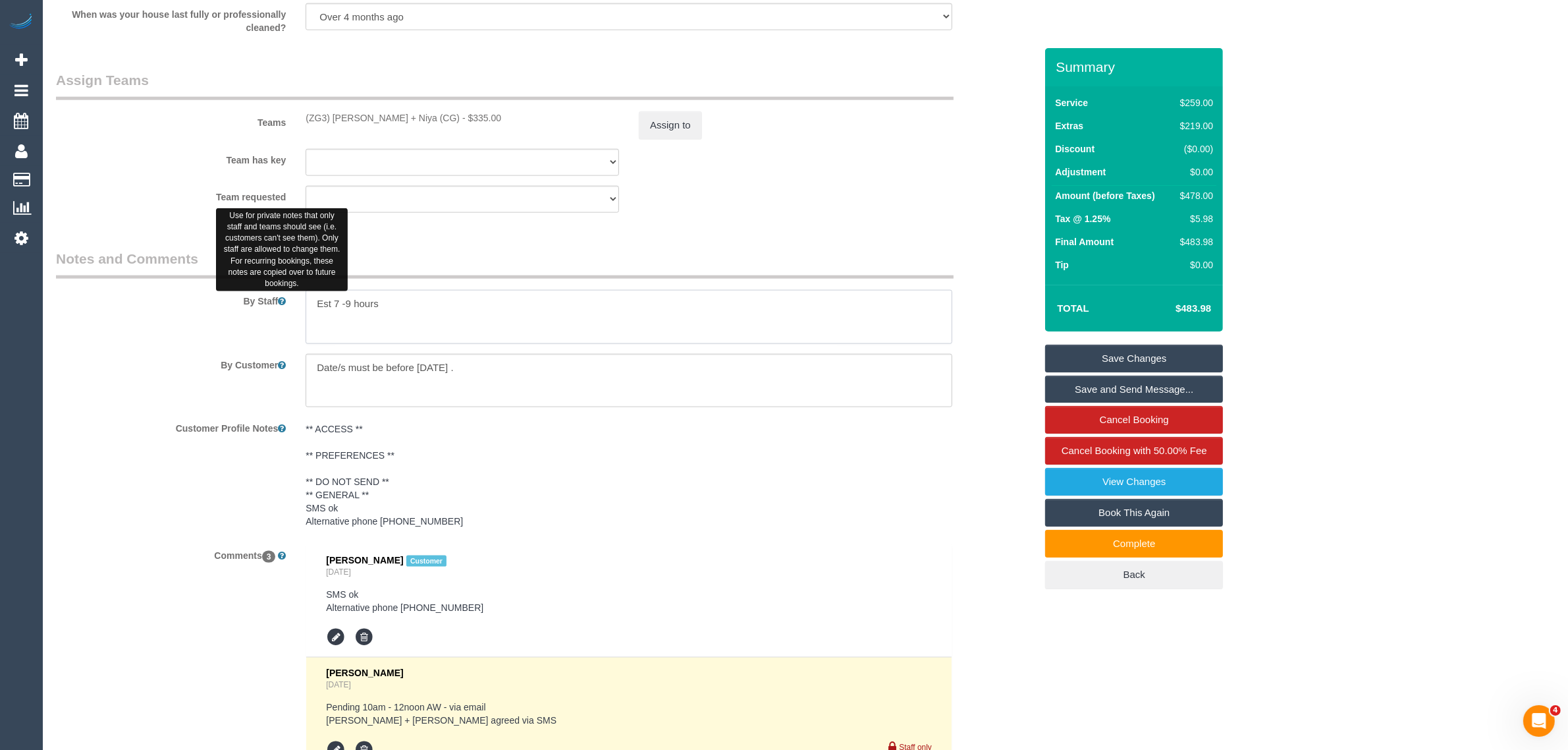
drag, startPoint x: 389, startPoint y: 306, endPoint x: 233, endPoint y: 290, distance: 156.8
click at [233, 290] on div "By Staff" at bounding box center [546, 297] width 999 height 95
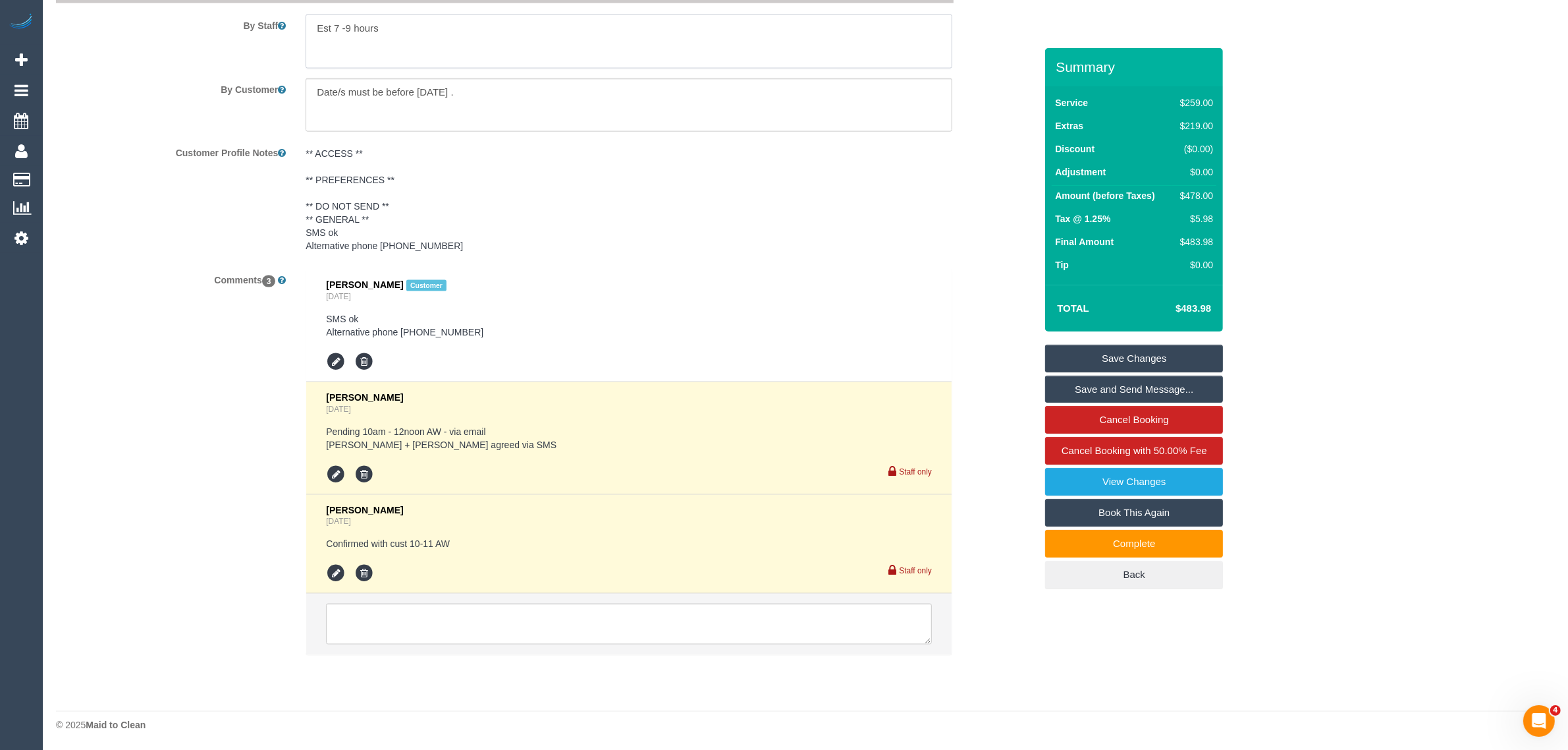
scroll to position [1922, 0]
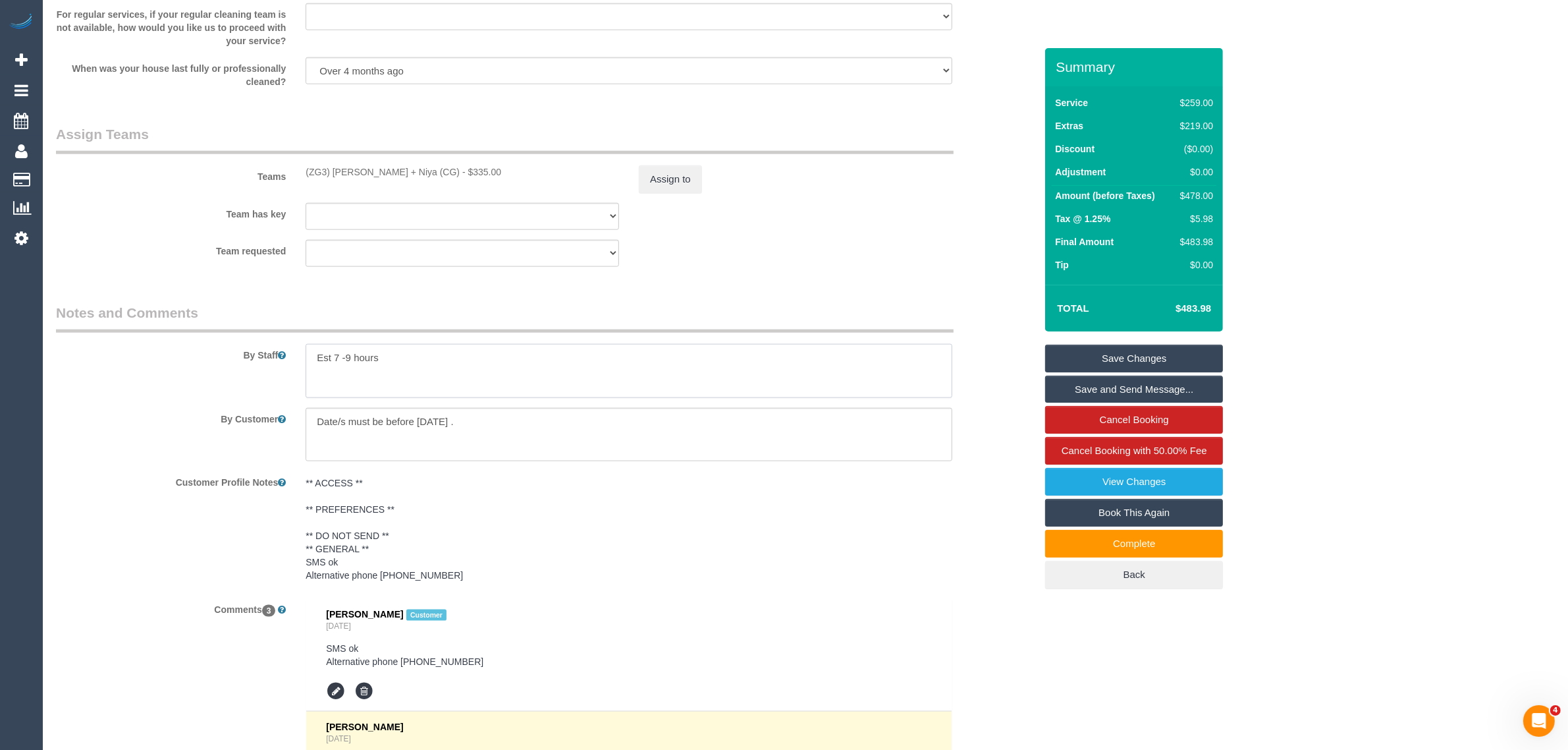
click at [478, 359] on textarea at bounding box center [628, 371] width 646 height 54
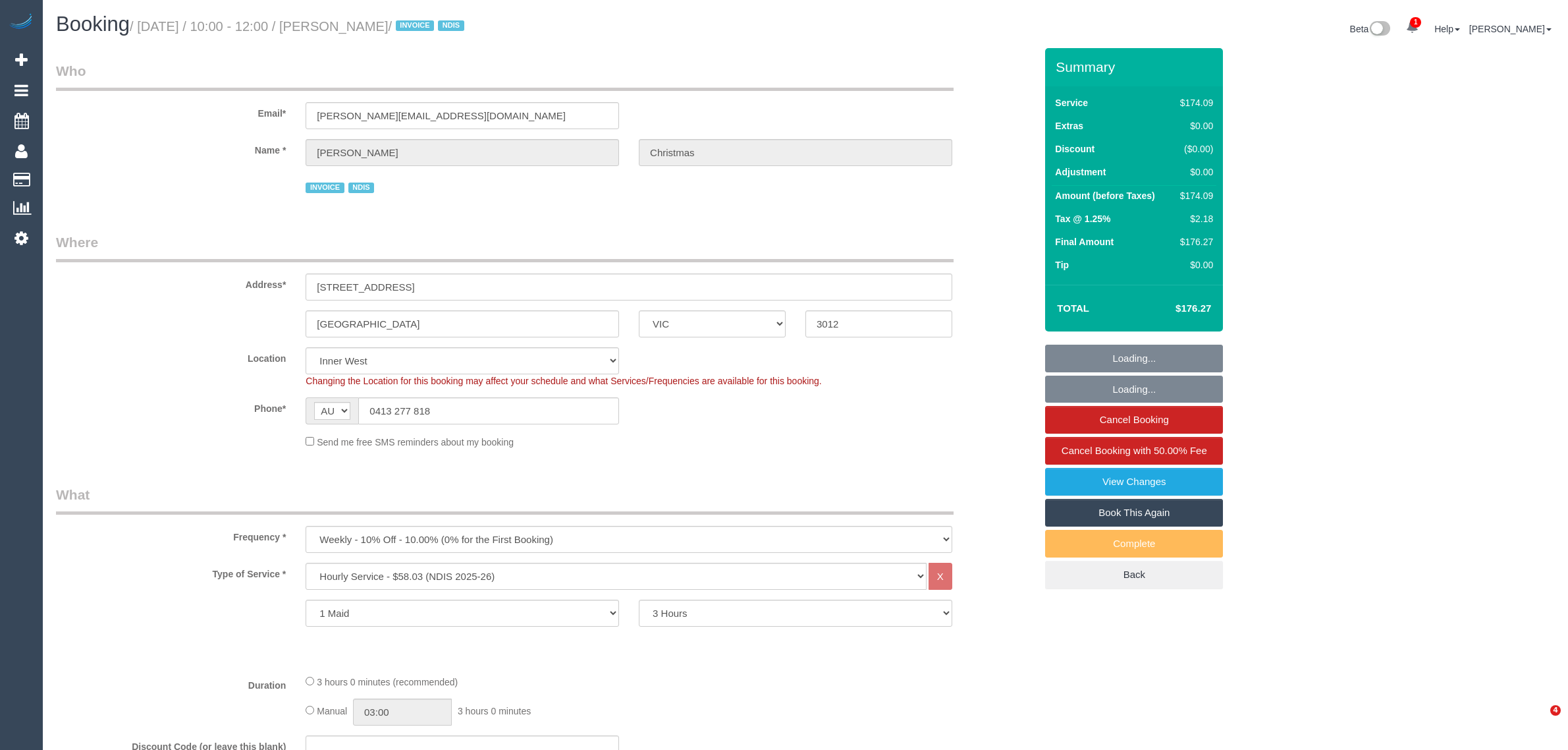
select select "VIC"
select select "180"
select select "number:27"
select select "number:14"
select select "number:19"
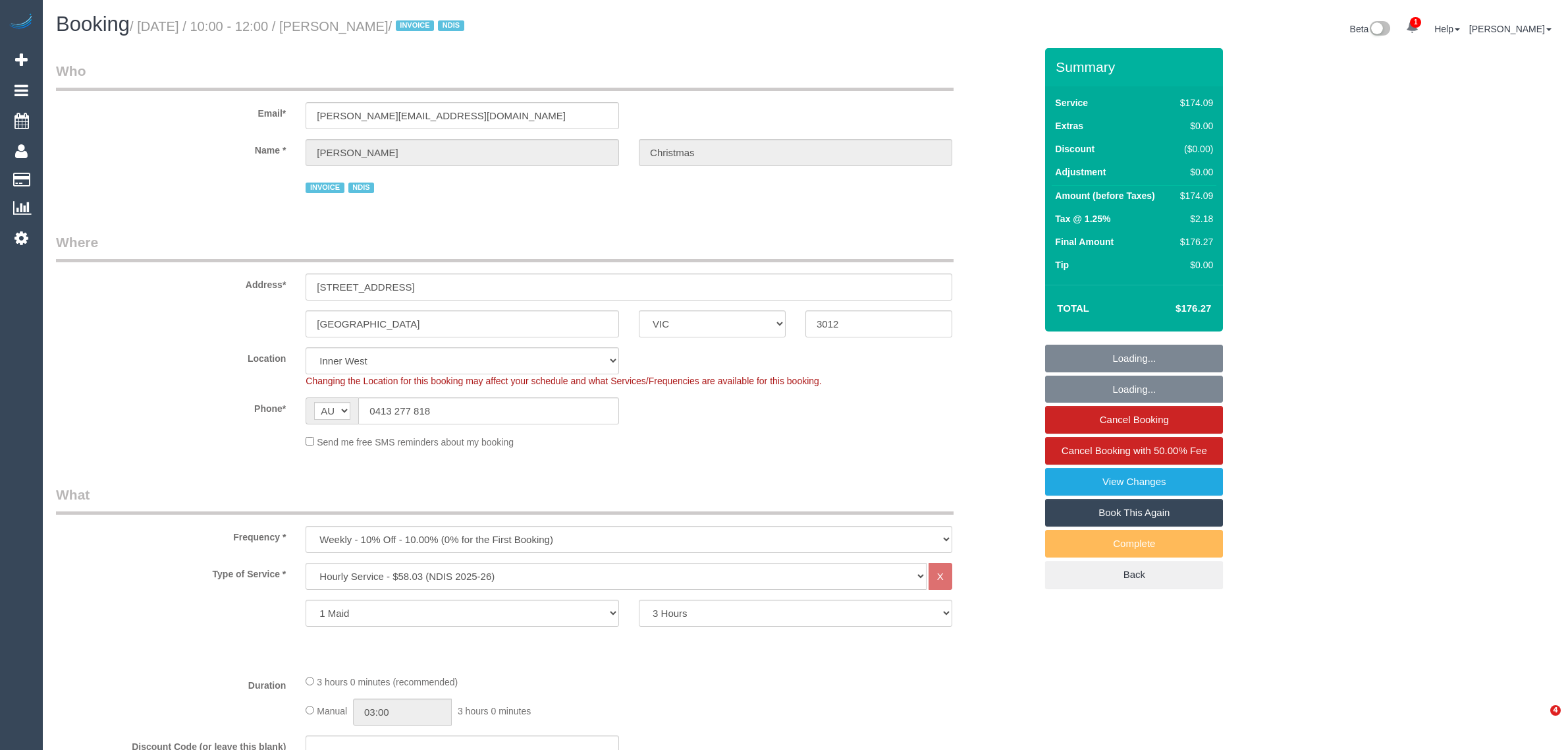
select select "number:36"
select select "number:34"
select select "spot1"
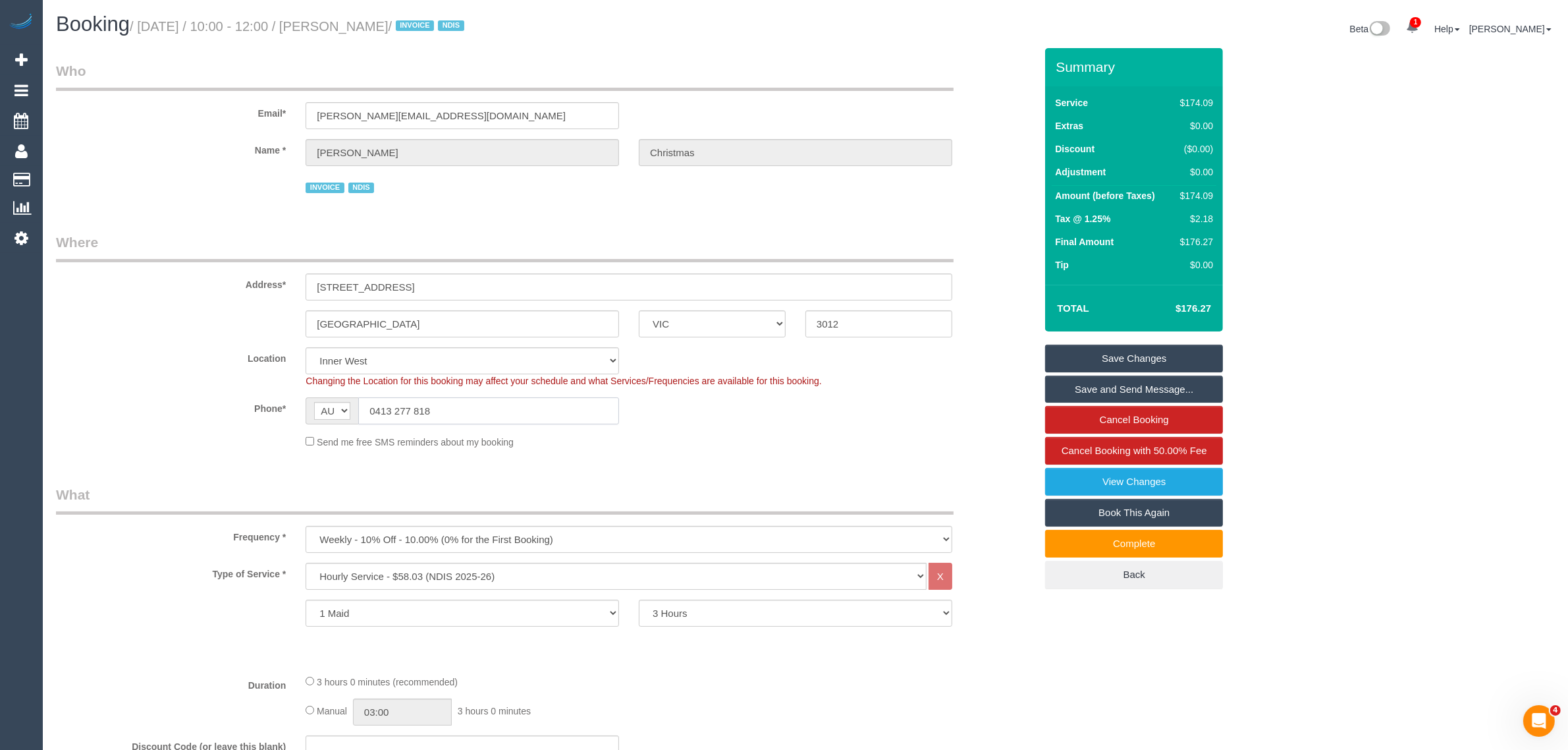
click at [477, 399] on input "0413 277 818" at bounding box center [488, 410] width 260 height 27
